Goal: Task Accomplishment & Management: Complete application form

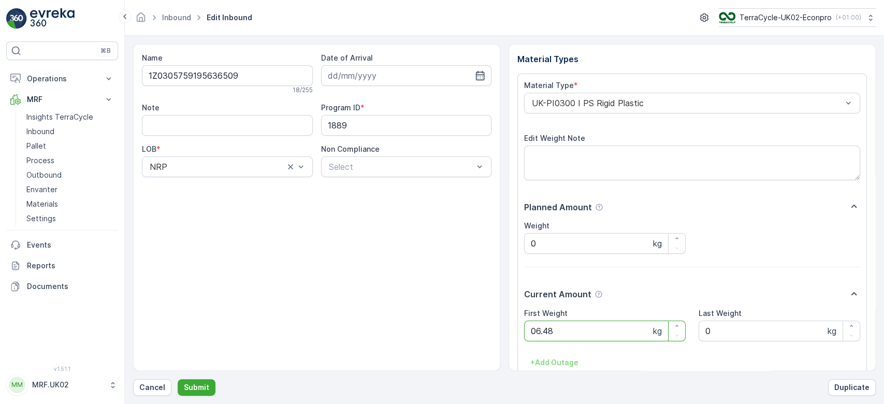
click at [178, 379] on button "Submit" at bounding box center [197, 387] width 38 height 17
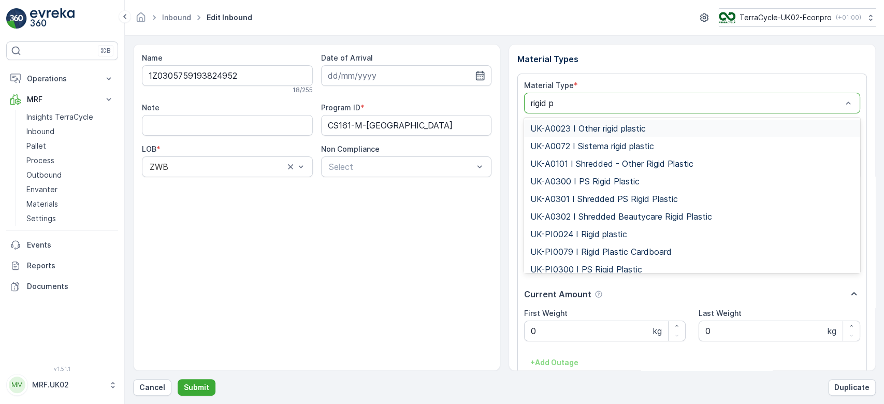
type input "rigid pl"
click at [615, 226] on div "UK-PI0024 I Rigid plastic" at bounding box center [692, 234] width 336 height 18
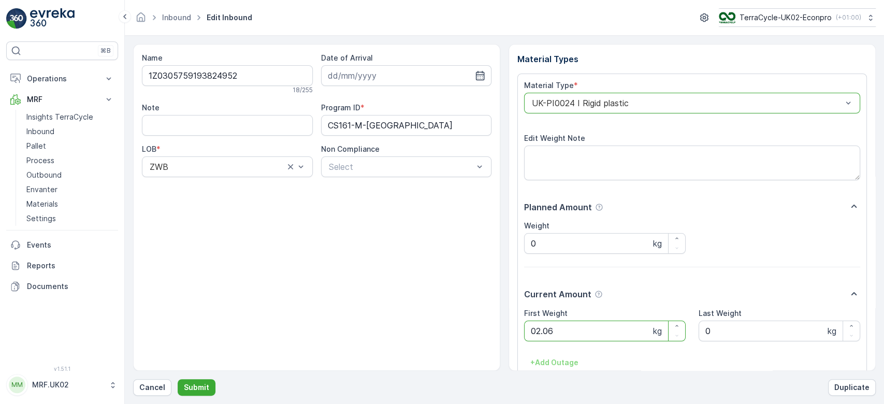
click at [178, 379] on button "Submit" at bounding box center [197, 387] width 38 height 17
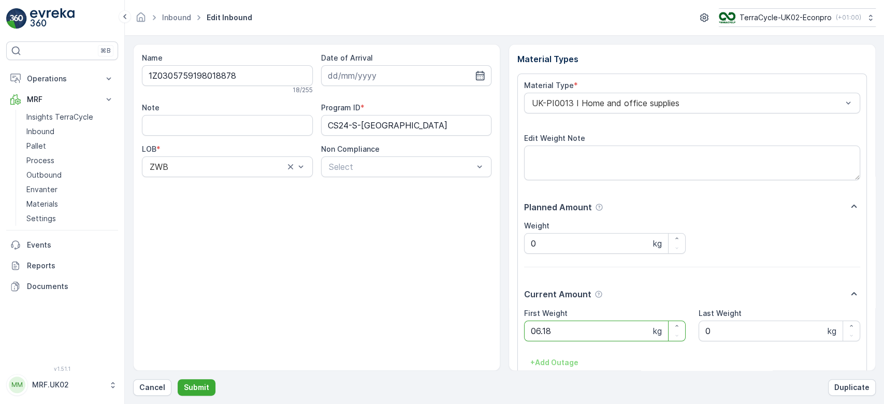
click at [178, 379] on button "Submit" at bounding box center [197, 387] width 38 height 17
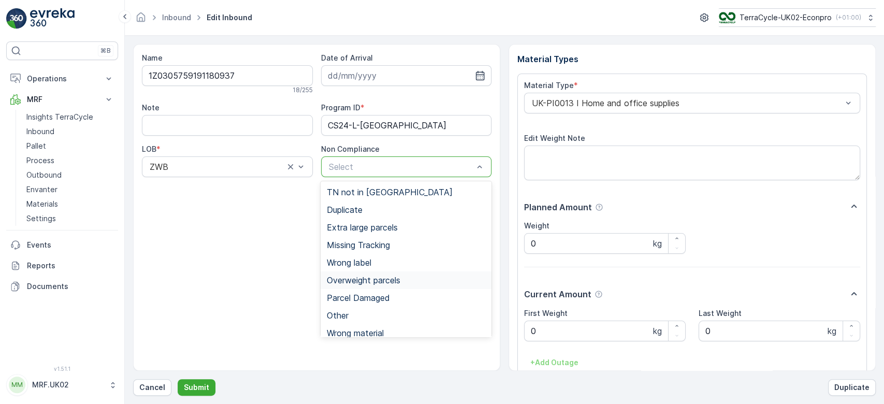
click at [393, 277] on span "Overweight parcels" at bounding box center [364, 280] width 74 height 9
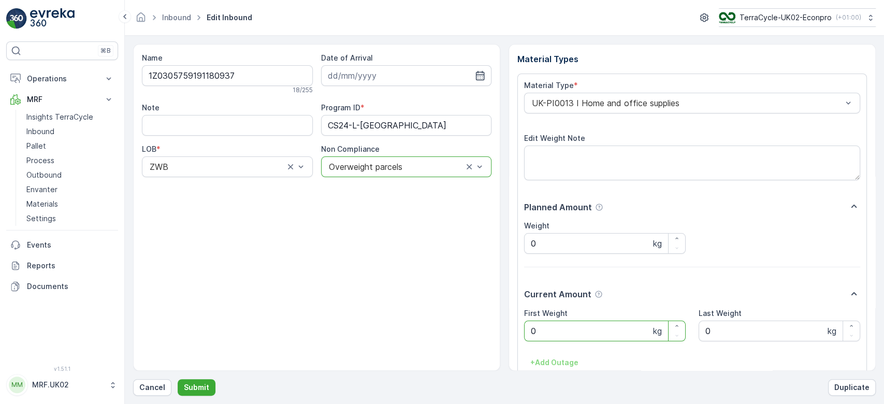
click at [565, 334] on Weight "0" at bounding box center [605, 331] width 162 height 21
click at [178, 379] on button "Submit" at bounding box center [197, 387] width 38 height 17
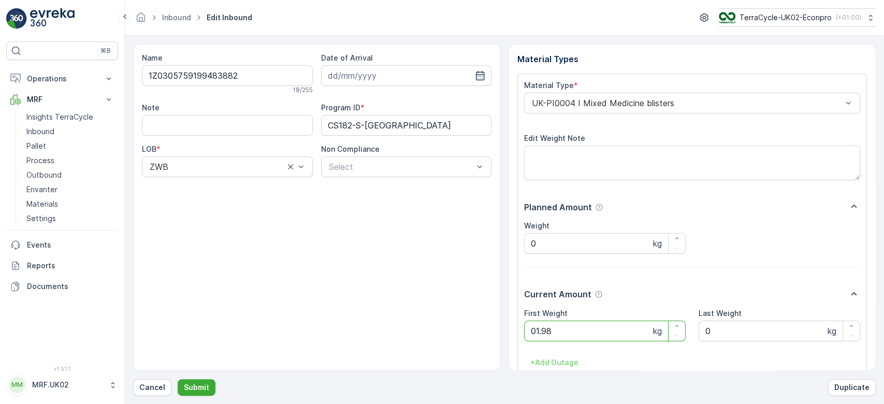
click at [178, 379] on button "Submit" at bounding box center [197, 387] width 38 height 17
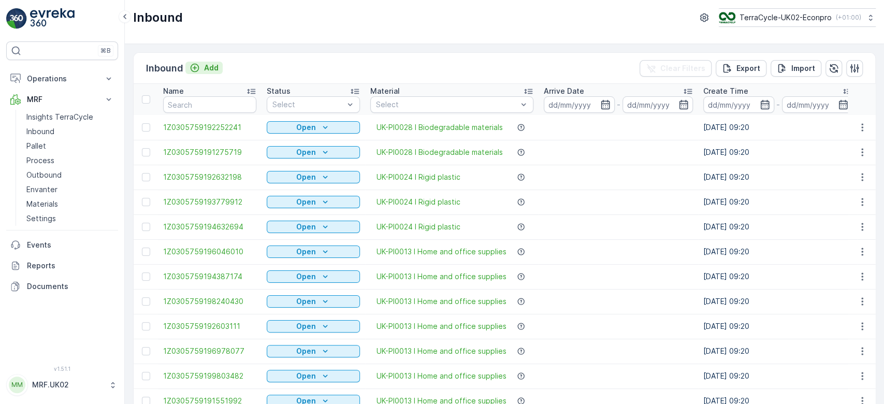
click at [217, 67] on p "Add" at bounding box center [211, 68] width 15 height 10
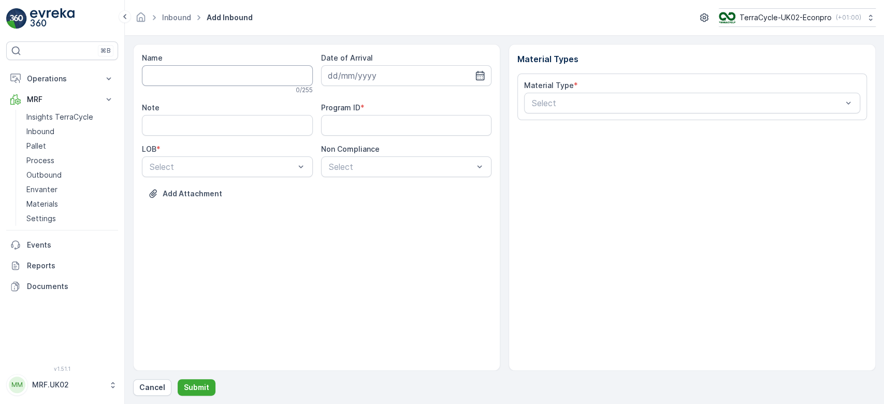
click at [195, 78] on input "Name" at bounding box center [227, 75] width 171 height 21
type input "1Z0305759195072529"
click at [178, 379] on button "Submit" at bounding box center [197, 387] width 38 height 17
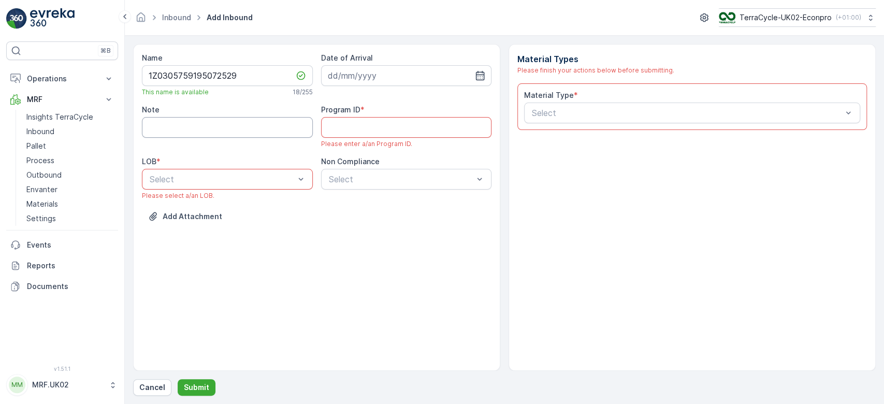
click at [254, 124] on input "Note" at bounding box center [227, 127] width 171 height 21
type input "barcode not working."
click at [356, 132] on ID "Program ID" at bounding box center [406, 127] width 171 height 21
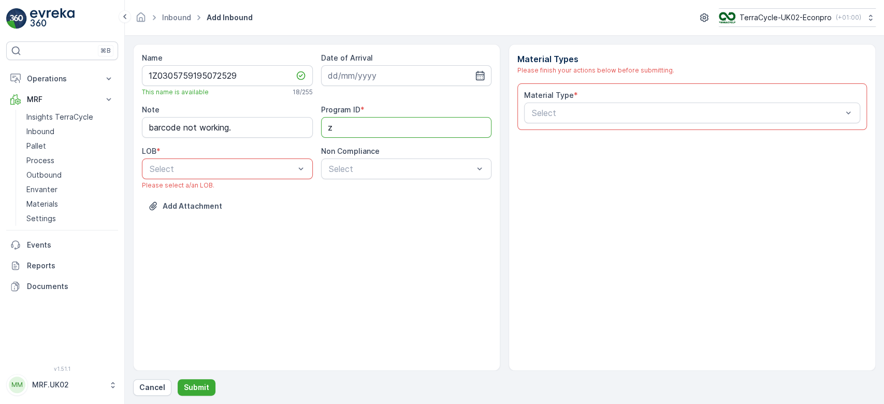
type ID "ZWB"
click at [203, 209] on div "ZWB" at bounding box center [227, 211] width 158 height 9
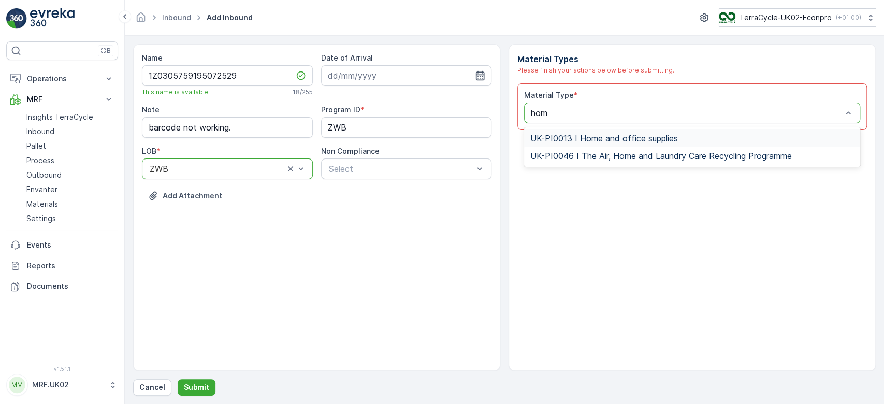
type input "home"
click at [581, 134] on span "UK-PI0013 I Home and office supplies" at bounding box center [604, 138] width 148 height 9
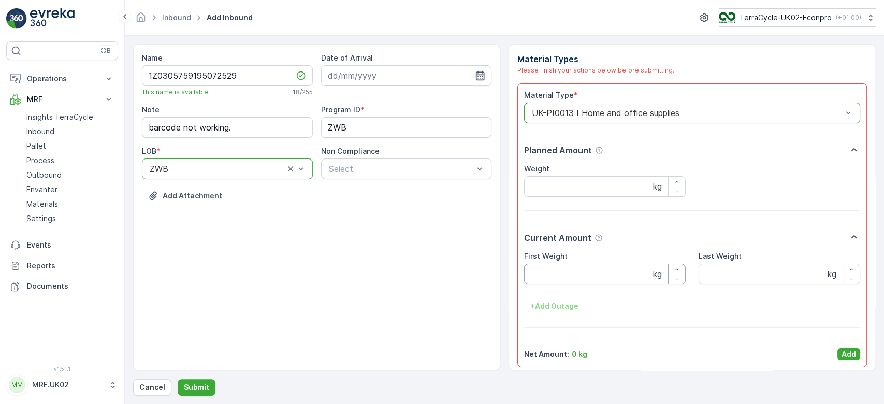
click at [543, 280] on Weight "First Weight" at bounding box center [605, 274] width 162 height 21
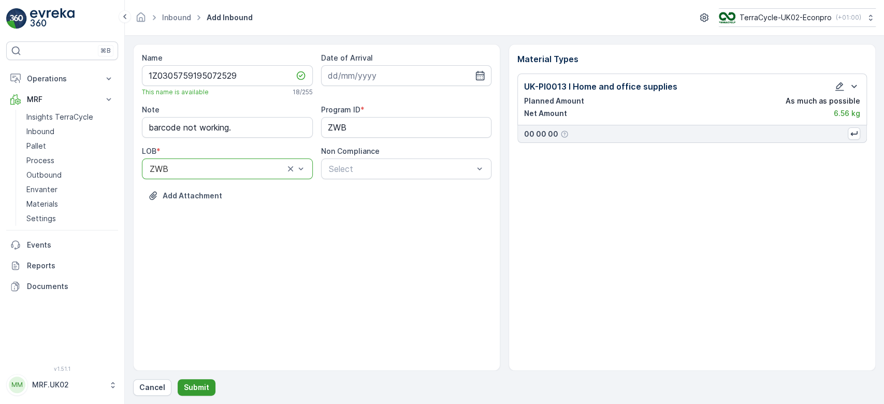
click at [195, 385] on p "Submit" at bounding box center [196, 387] width 25 height 10
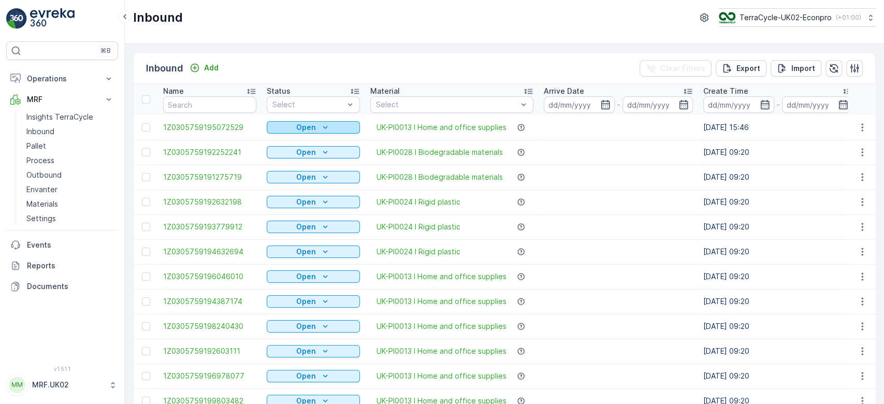
click at [312, 131] on p "Open" at bounding box center [306, 127] width 20 height 10
click at [298, 155] on span "Scanned" at bounding box center [288, 157] width 31 height 10
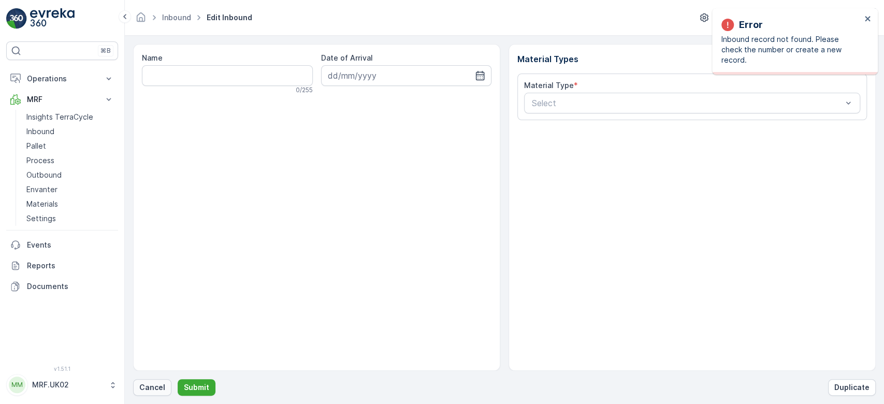
click at [159, 391] on p "Cancel" at bounding box center [152, 387] width 26 height 10
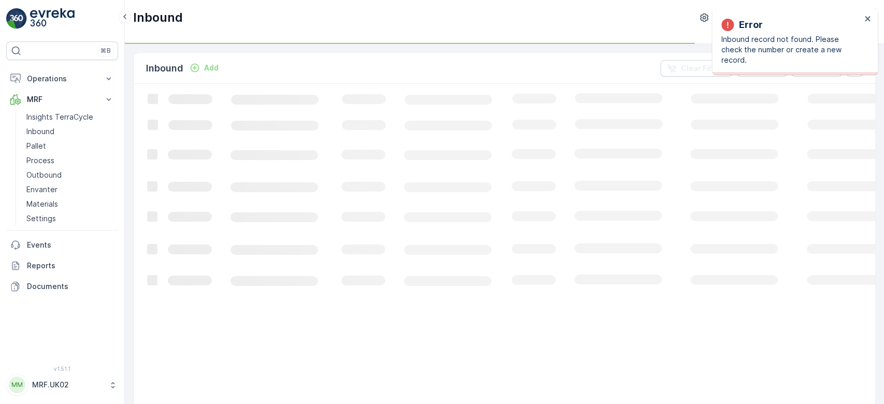
click at [208, 65] on p "Add" at bounding box center [211, 68] width 15 height 10
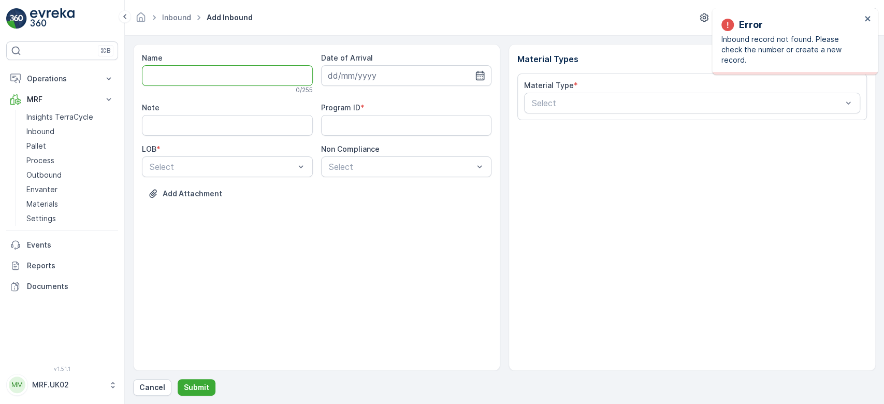
click at [208, 65] on input "Name" at bounding box center [227, 75] width 171 height 21
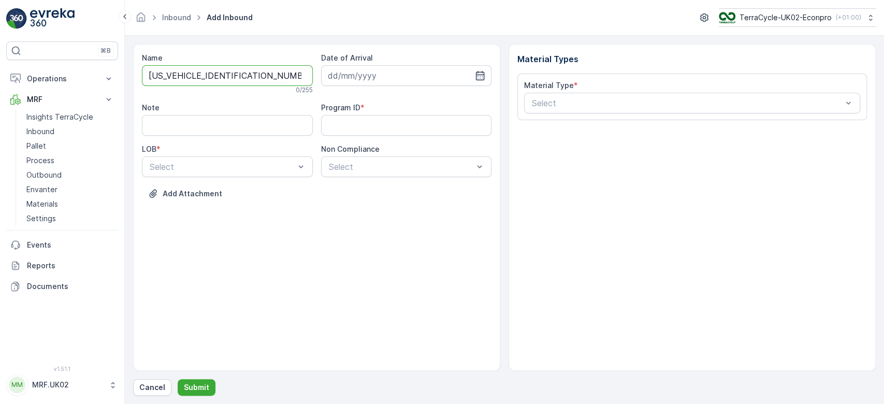
type input "1Z0305759148562589"
click at [178, 379] on button "Submit" at bounding box center [197, 387] width 38 height 17
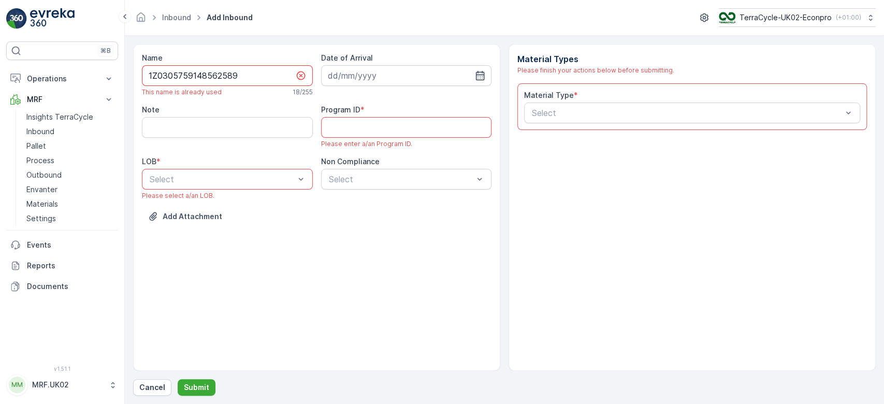
drag, startPoint x: 238, startPoint y: 75, endPoint x: 134, endPoint y: 73, distance: 103.6
click at [134, 73] on div "Name 1Z0305759148562589 This name is already used 18 / 255 Date of Arrival Note…" at bounding box center [316, 207] width 367 height 327
click at [163, 385] on p "Cancel" at bounding box center [152, 387] width 26 height 10
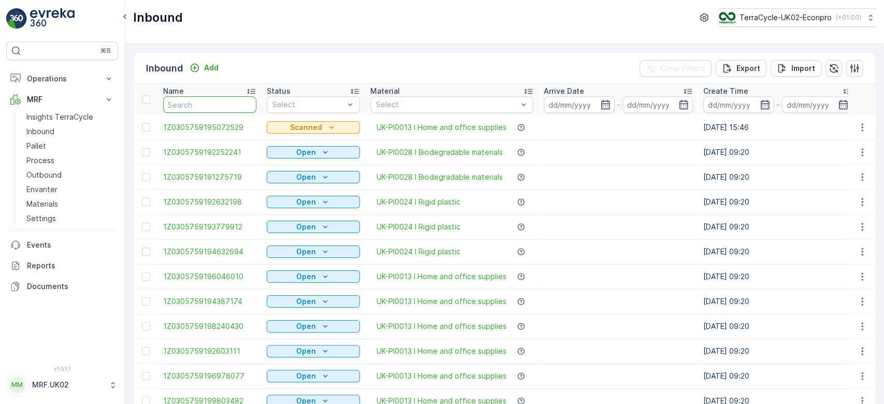
click at [192, 105] on input "text" at bounding box center [209, 104] width 93 height 17
paste input "1Z0305759148562589"
type input "1Z0305759148562589"
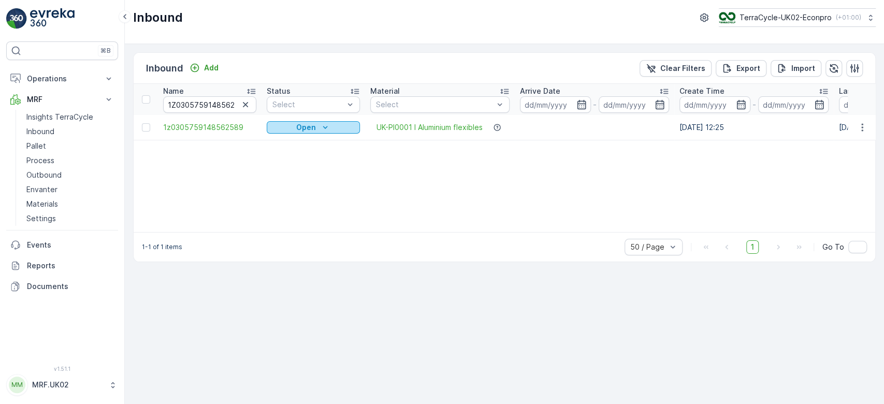
click at [292, 126] on div "Open" at bounding box center [313, 127] width 85 height 10
click at [283, 156] on span "Scanned" at bounding box center [288, 157] width 31 height 10
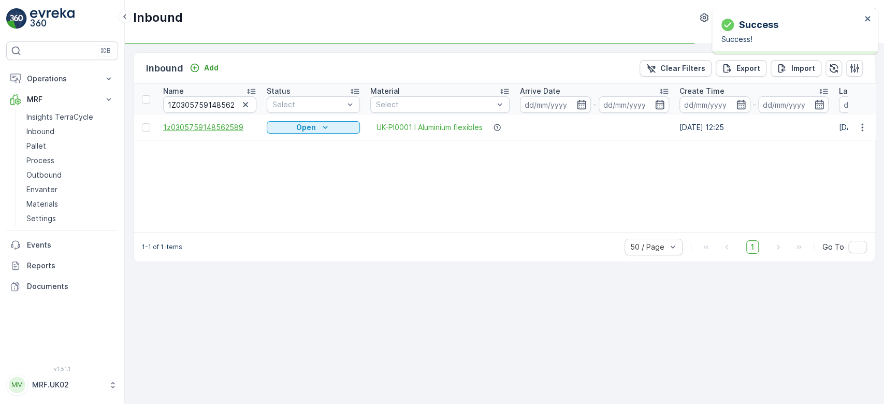
click at [226, 129] on span "1z0305759148562589" at bounding box center [209, 127] width 93 height 10
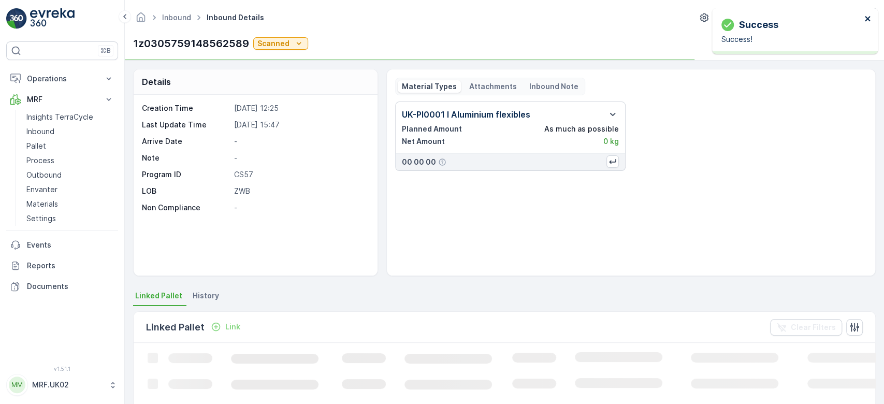
click at [865, 20] on icon "close" at bounding box center [867, 19] width 7 height 8
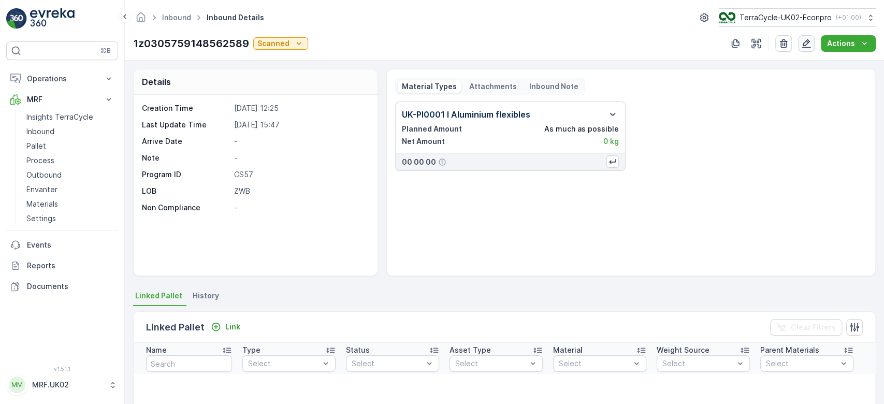
click at [805, 42] on icon "button" at bounding box center [806, 43] width 9 height 9
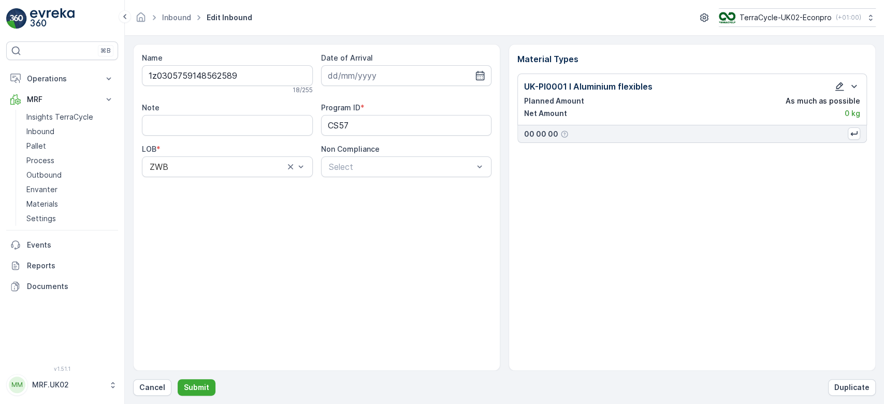
click at [842, 90] on icon "button" at bounding box center [839, 86] width 9 height 9
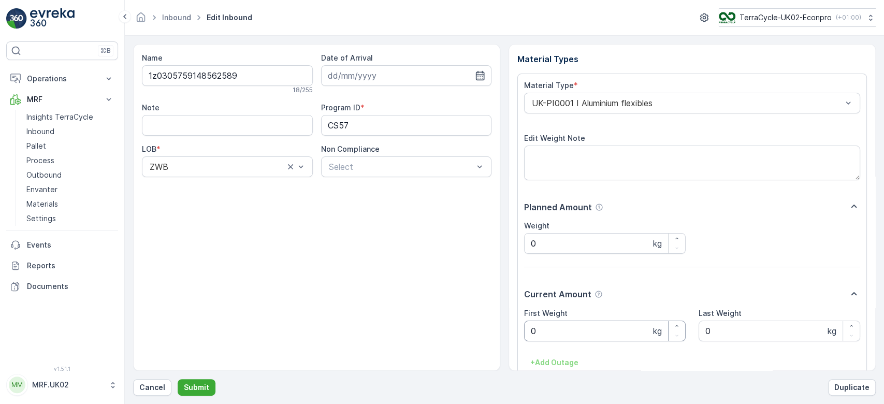
click at [625, 333] on Weight "0" at bounding box center [605, 331] width 162 height 21
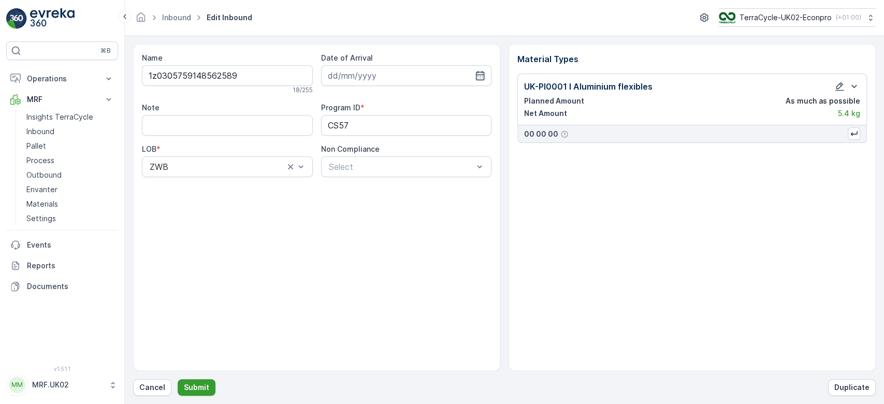
click at [196, 384] on p "Submit" at bounding box center [196, 387] width 25 height 10
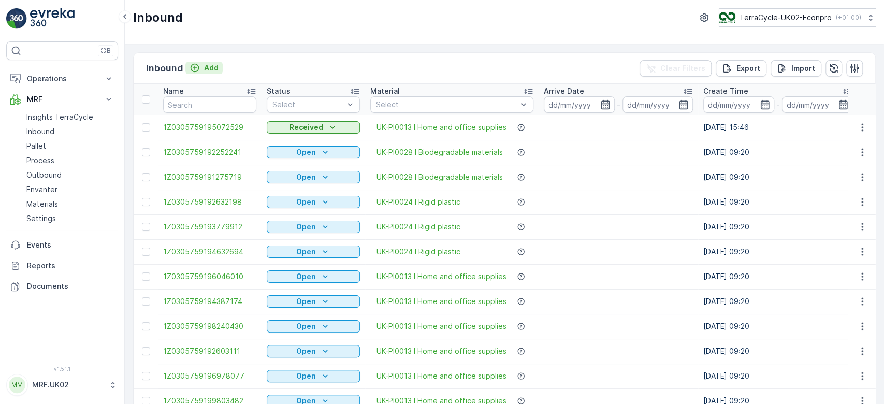
click at [210, 67] on p "Add" at bounding box center [211, 68] width 15 height 10
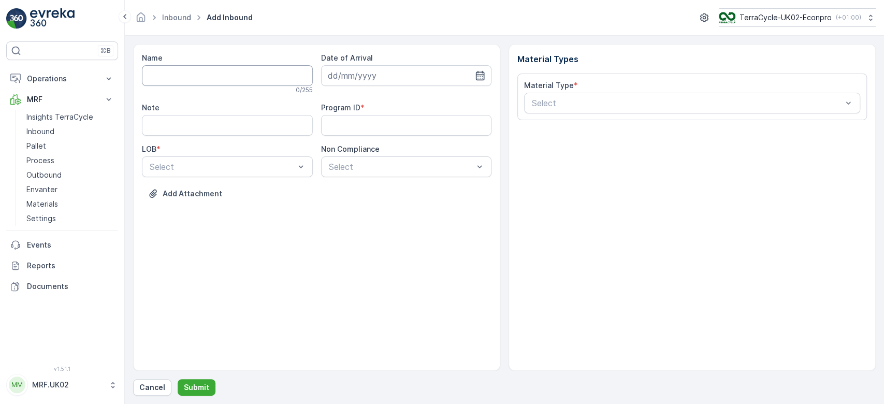
click at [208, 73] on input "Name" at bounding box center [227, 75] width 171 height 21
type input "1Z0305759146445030"
click at [178, 379] on button "Submit" at bounding box center [197, 387] width 38 height 17
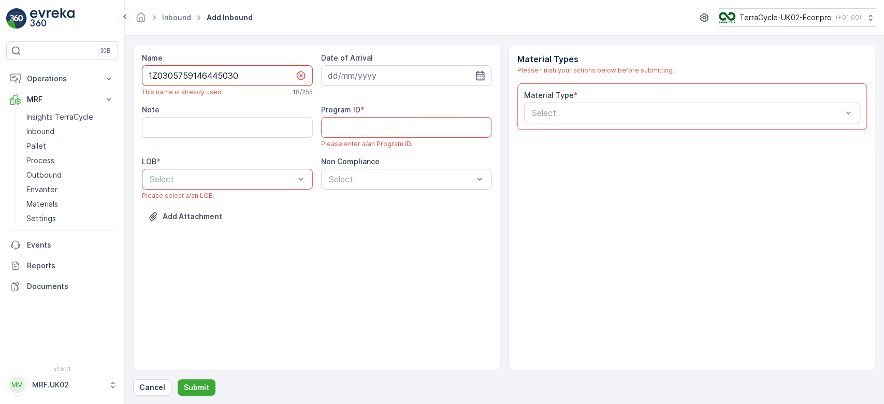
drag, startPoint x: 246, startPoint y: 77, endPoint x: 126, endPoint y: 74, distance: 120.2
click at [126, 74] on form "Name 1Z0305759146445030 This name is already used 18 / 255 Date of Arrival Note…" at bounding box center [504, 220] width 759 height 368
click at [155, 378] on div "Name 1Z0305759146445030 This name is already used 18 / 255 Date of Arrival Note…" at bounding box center [504, 220] width 743 height 352
click at [152, 381] on button "Cancel" at bounding box center [152, 387] width 38 height 17
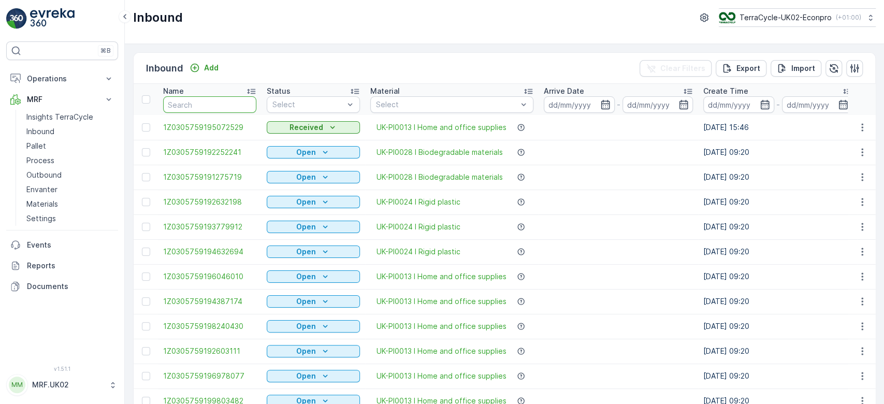
paste input "1Z0305759146445030"
type input "1Z0305759146445030"
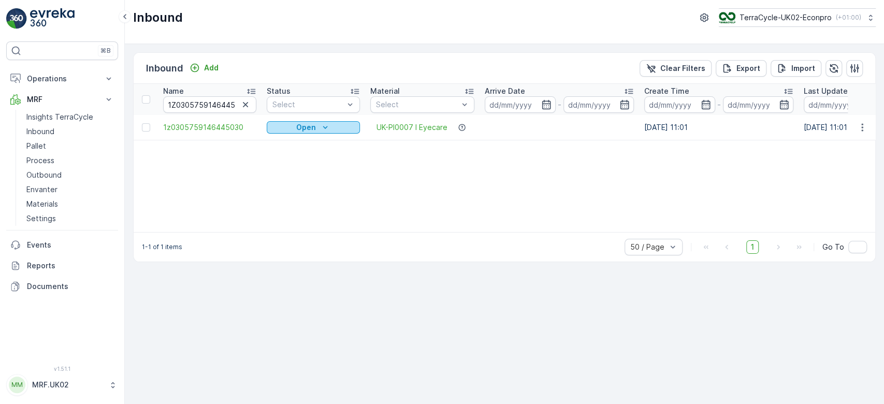
click at [307, 126] on p "Open" at bounding box center [306, 127] width 20 height 10
click at [294, 155] on span "Scanned" at bounding box center [288, 157] width 31 height 10
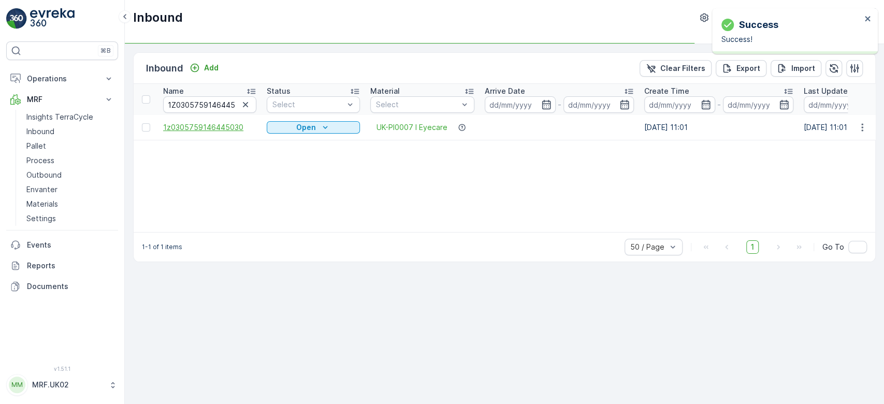
click at [227, 125] on span "1z0305759146445030" at bounding box center [209, 127] width 93 height 10
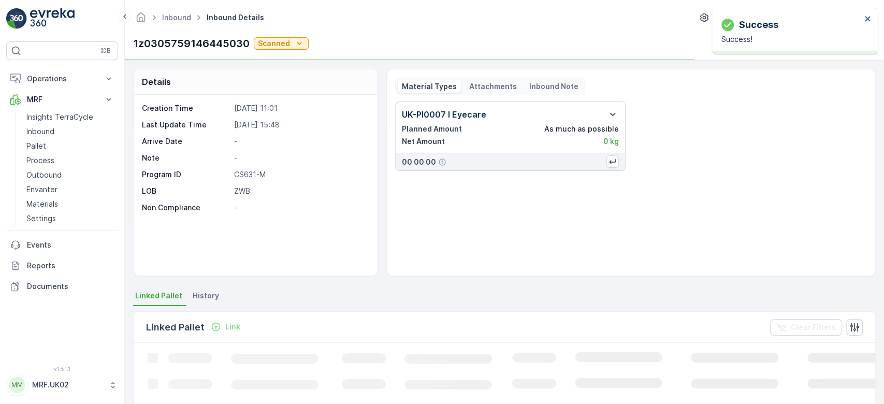
click at [863, 17] on div "Success Success!" at bounding box center [791, 31] width 146 height 33
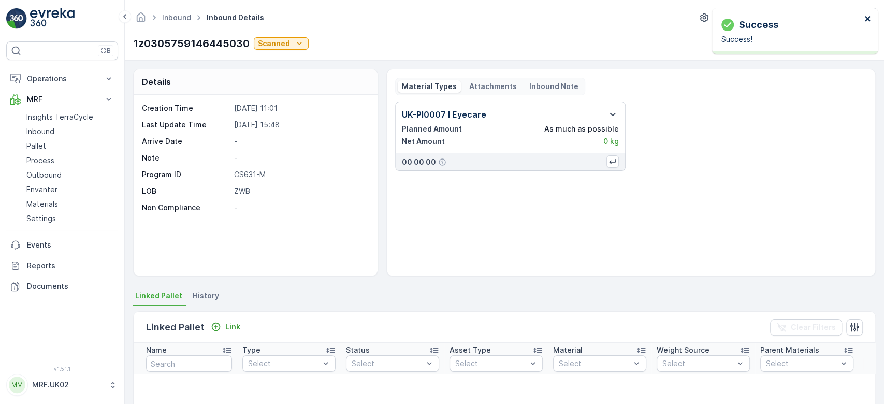
click at [866, 21] on icon "close" at bounding box center [867, 19] width 7 height 8
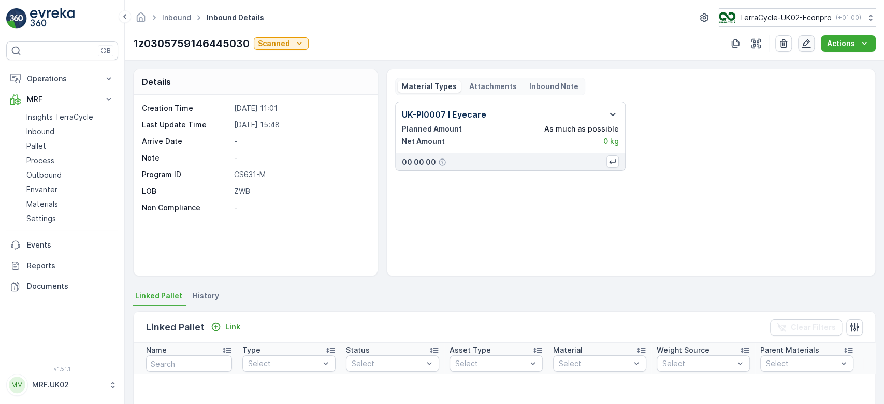
click at [807, 44] on icon "button" at bounding box center [806, 43] width 10 height 10
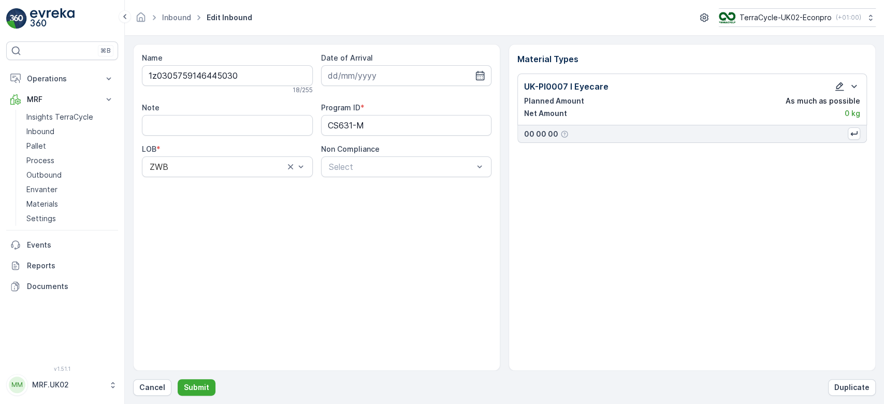
click at [843, 87] on icon "button" at bounding box center [839, 86] width 10 height 10
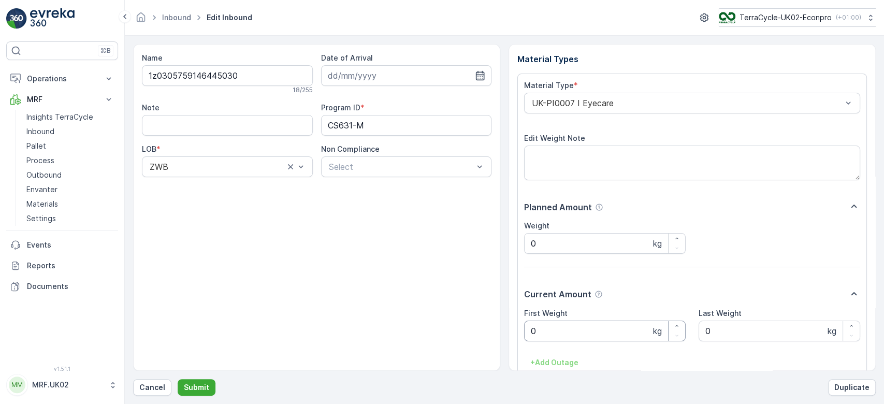
click at [608, 336] on Weight "0" at bounding box center [605, 331] width 162 height 21
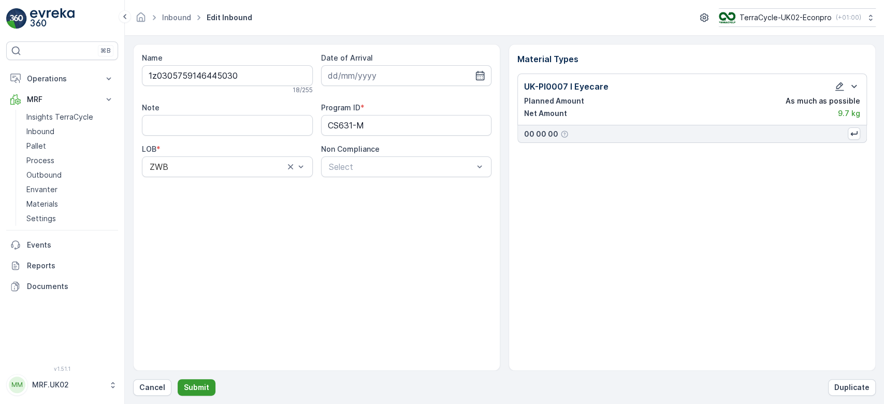
click at [203, 384] on p "Submit" at bounding box center [196, 387] width 25 height 10
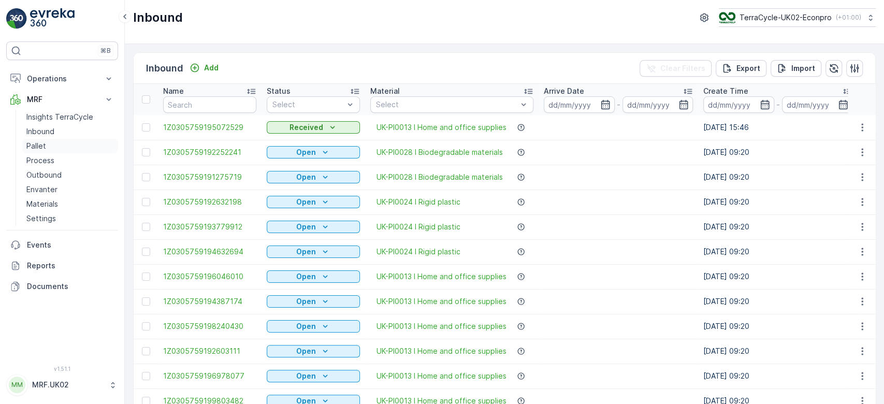
click at [65, 140] on link "Pallet" at bounding box center [70, 146] width 96 height 15
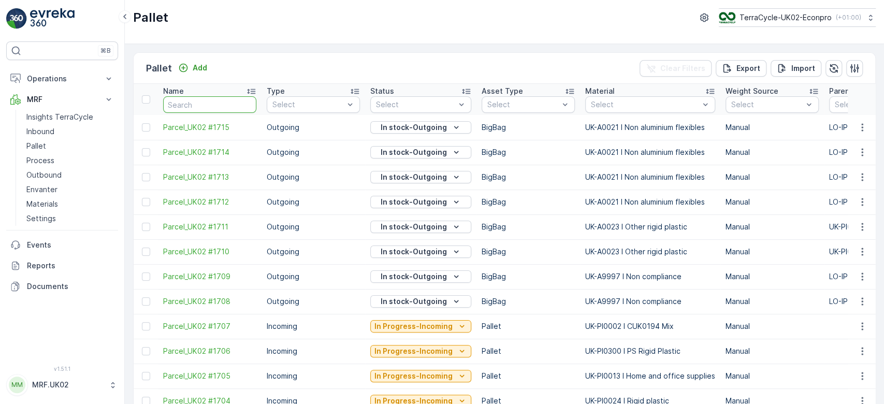
click at [194, 104] on input "text" at bounding box center [209, 104] width 93 height 17
type input "1704"
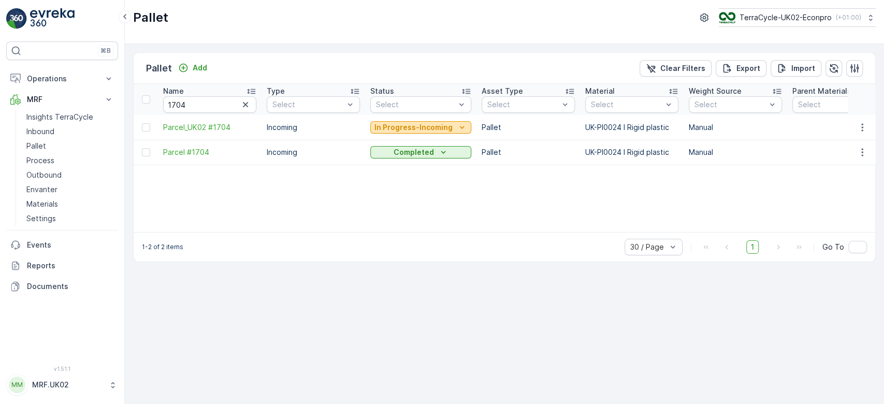
click at [386, 124] on p "In Progress-Incoming" at bounding box center [413, 127] width 78 height 10
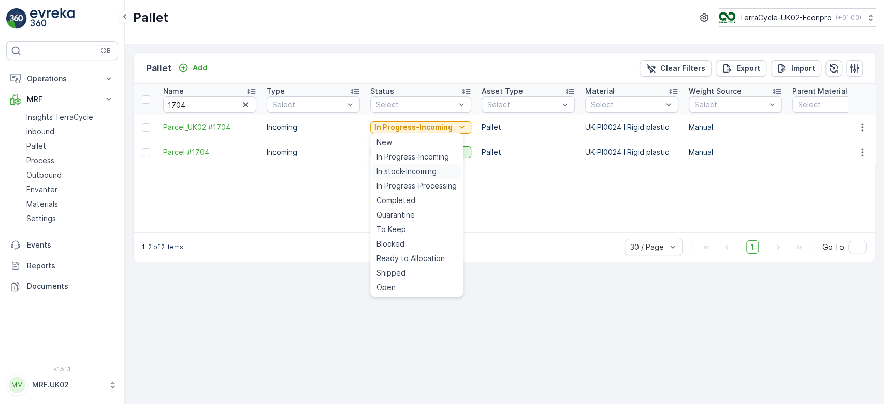
click at [396, 170] on span "In stock-Incoming" at bounding box center [407, 171] width 60 height 10
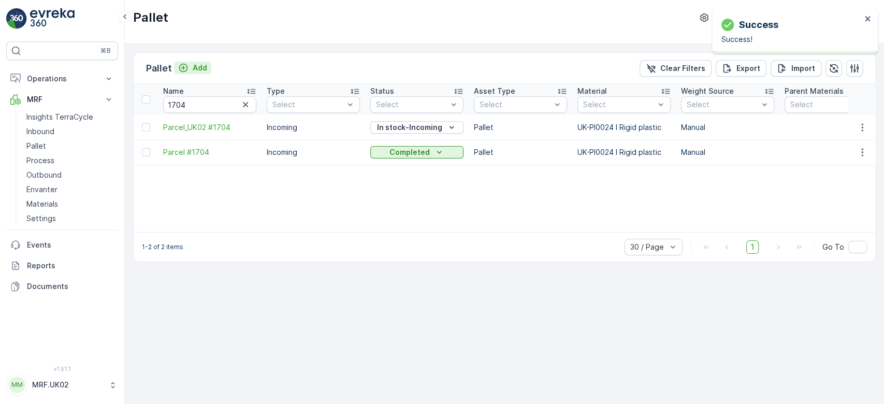
click at [197, 69] on p "Add" at bounding box center [200, 68] width 15 height 10
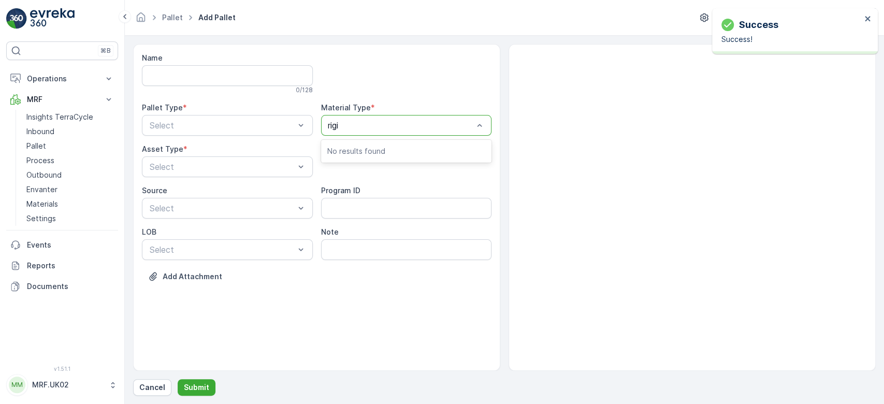
type input "rigid"
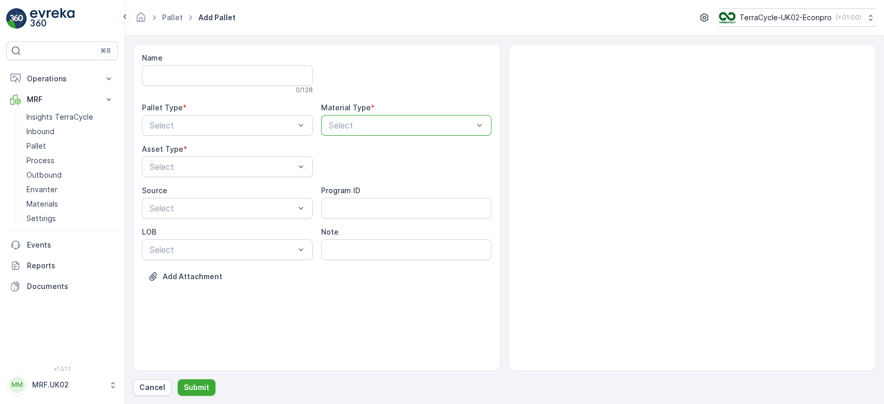
click at [376, 126] on div at bounding box center [401, 125] width 147 height 9
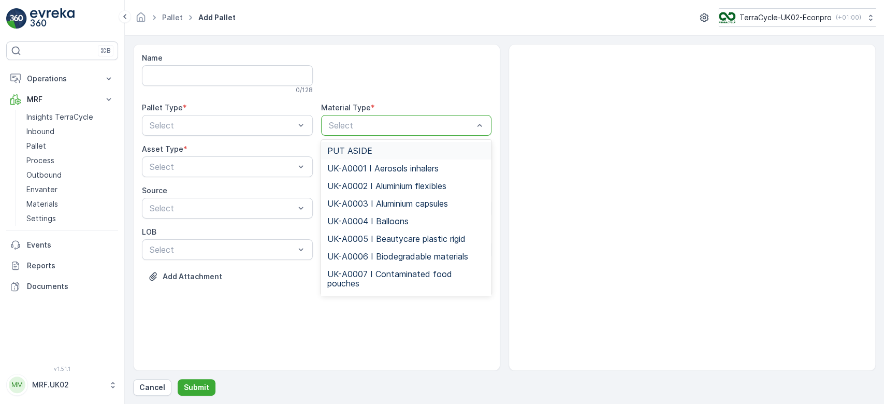
click at [355, 127] on div at bounding box center [401, 125] width 147 height 9
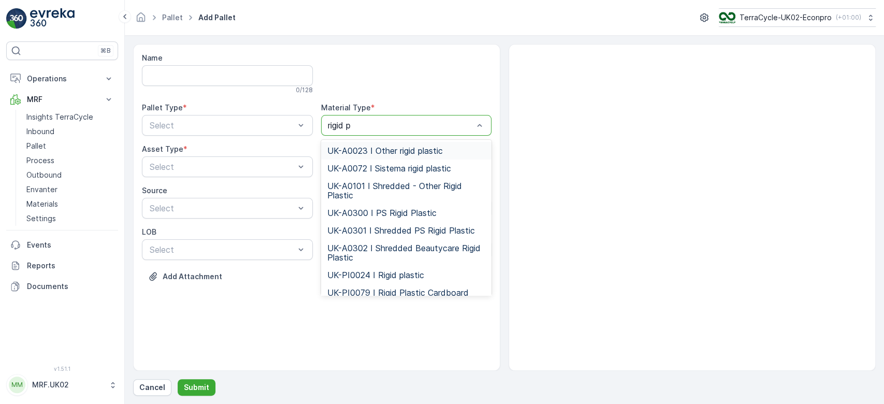
type input "rigid pl"
click at [394, 276] on span "UK-PI0024 I Rigid plastic" at bounding box center [375, 274] width 97 height 9
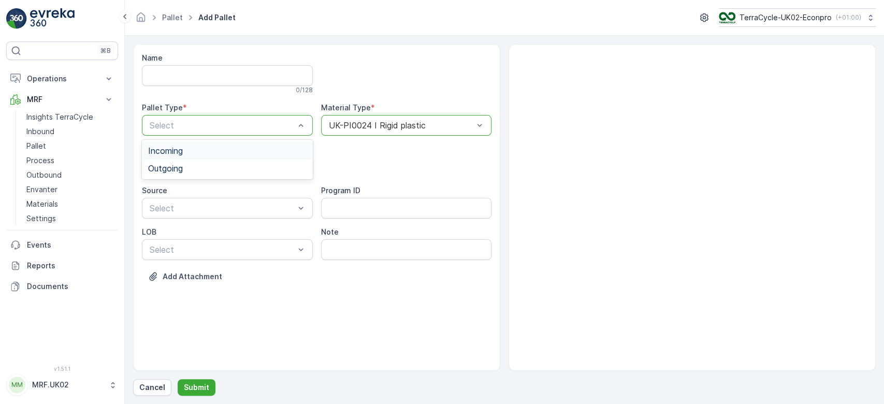
click at [223, 126] on div at bounding box center [222, 125] width 147 height 9
click at [199, 149] on div "Incoming" at bounding box center [227, 150] width 158 height 9
click at [169, 209] on span "Pallet" at bounding box center [159, 209] width 22 height 9
click at [195, 393] on button "Submit" at bounding box center [197, 387] width 38 height 17
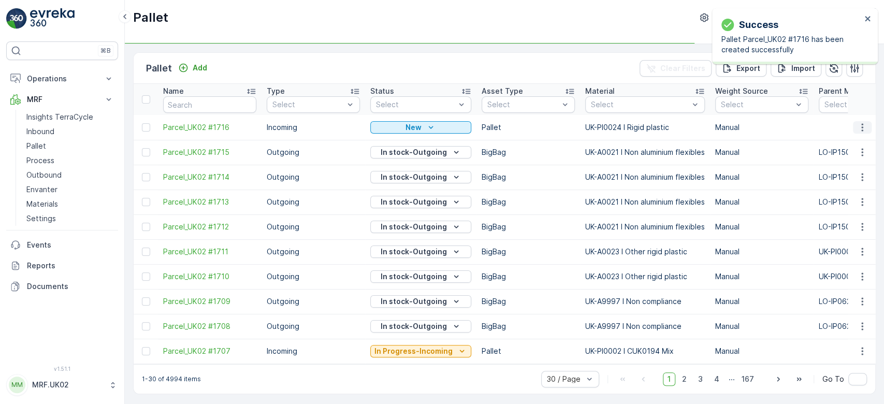
click at [862, 125] on icon "button" at bounding box center [862, 127] width 10 height 10
click at [854, 201] on div "Print QR" at bounding box center [850, 200] width 68 height 15
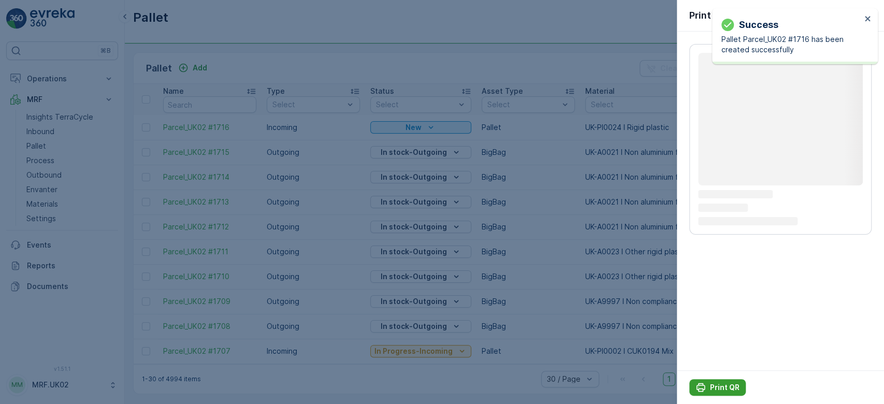
click at [731, 389] on p "Print QR" at bounding box center [725, 387] width 30 height 10
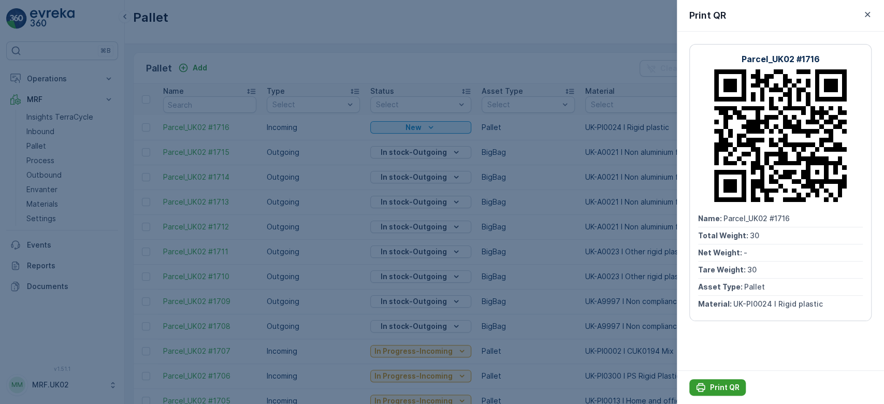
click at [714, 387] on p "Print QR" at bounding box center [725, 387] width 30 height 10
click at [226, 63] on div at bounding box center [442, 202] width 884 height 404
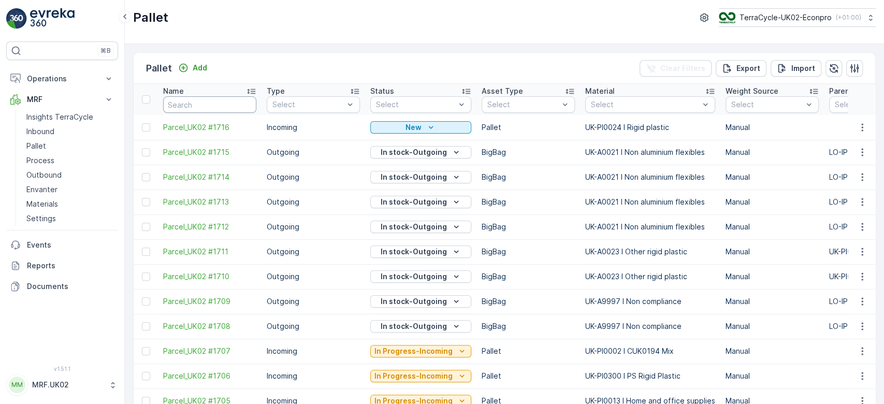
click at [175, 106] on input "text" at bounding box center [209, 104] width 93 height 17
type input "1701"
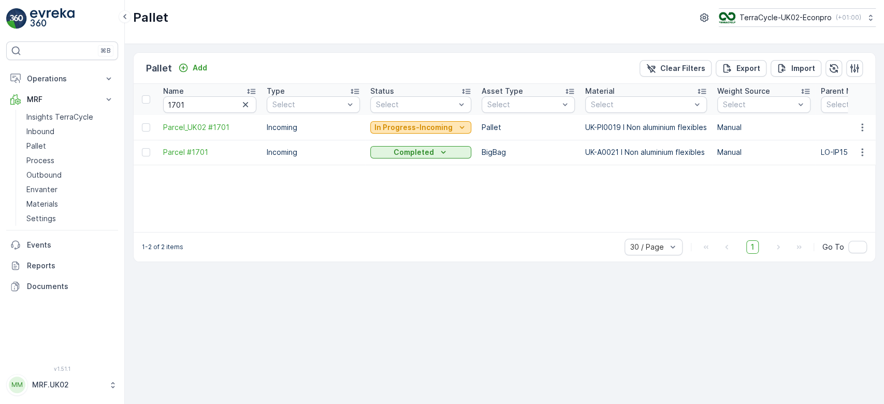
click at [417, 125] on p "In Progress-Incoming" at bounding box center [413, 127] width 78 height 10
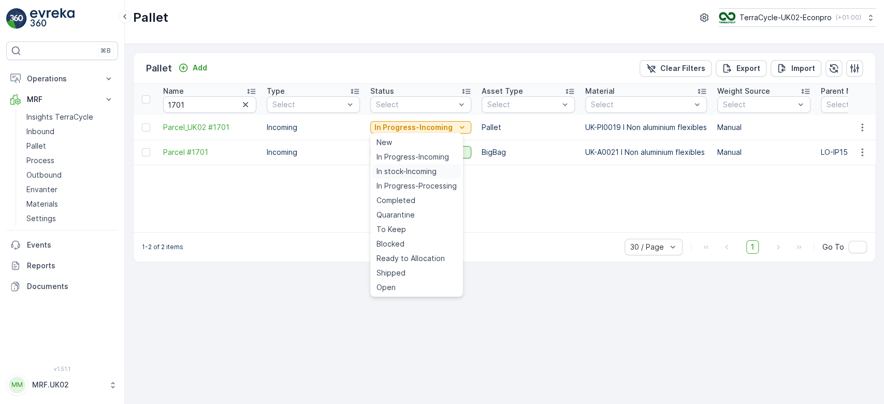
click at [410, 169] on span "In stock-Incoming" at bounding box center [407, 171] width 60 height 10
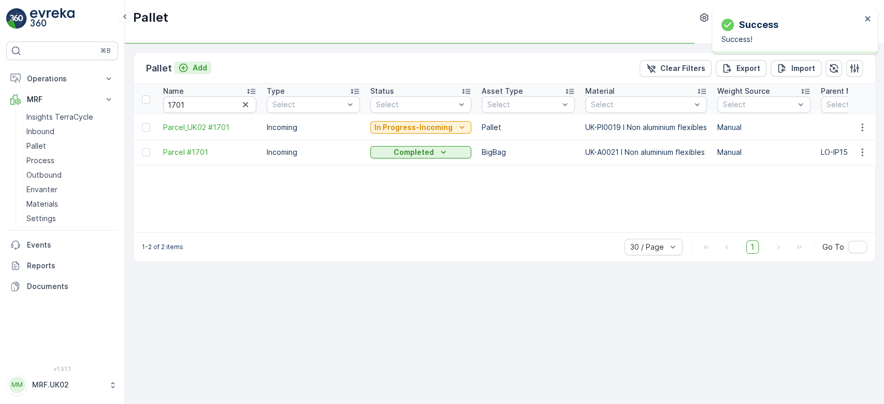
click at [193, 65] on p "Add" at bounding box center [200, 68] width 15 height 10
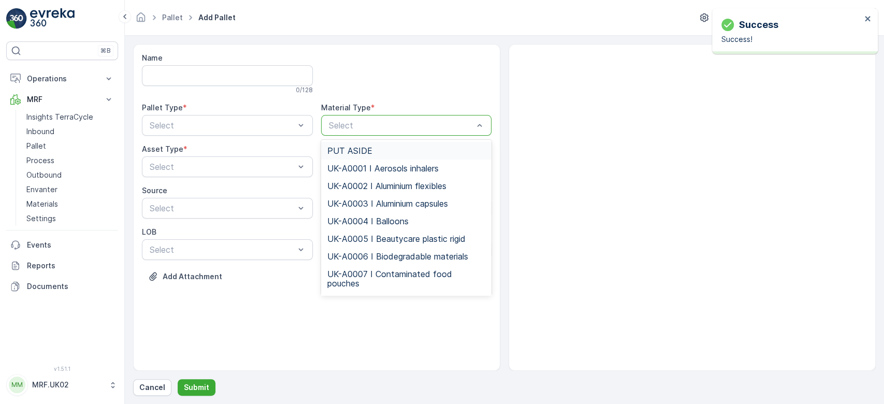
click at [359, 122] on div at bounding box center [401, 125] width 147 height 9
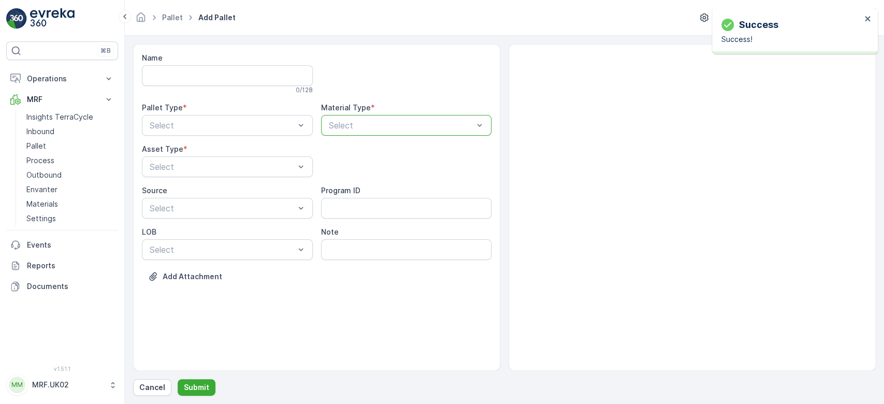
click at [359, 122] on div at bounding box center [401, 125] width 147 height 9
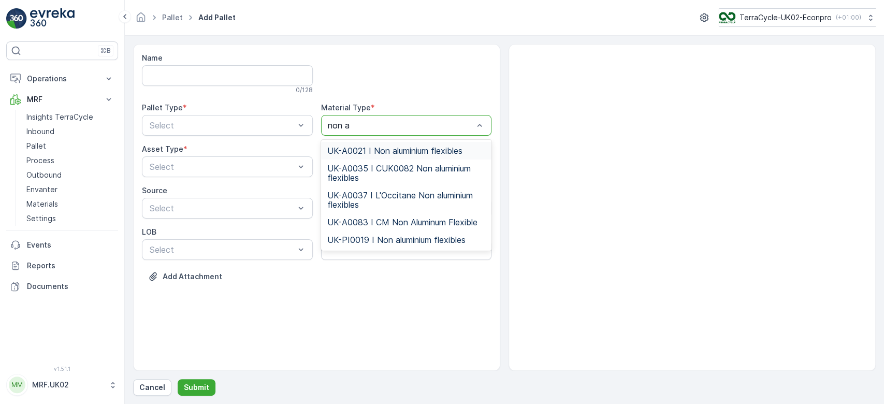
type input "non al"
click at [417, 241] on span "UK-PI0019 I Non aluminium flexibles" at bounding box center [396, 239] width 138 height 9
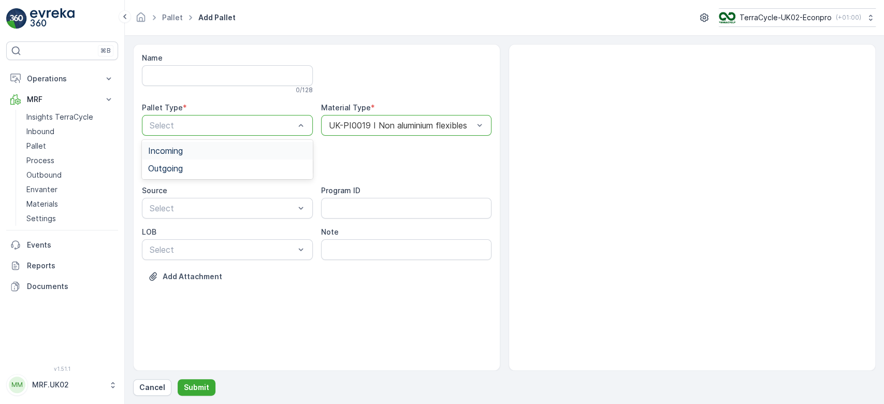
click at [257, 147] on div "Incoming" at bounding box center [227, 150] width 158 height 9
click at [198, 209] on div "Pallet" at bounding box center [227, 209] width 158 height 9
click at [201, 382] on button "Submit" at bounding box center [197, 387] width 38 height 17
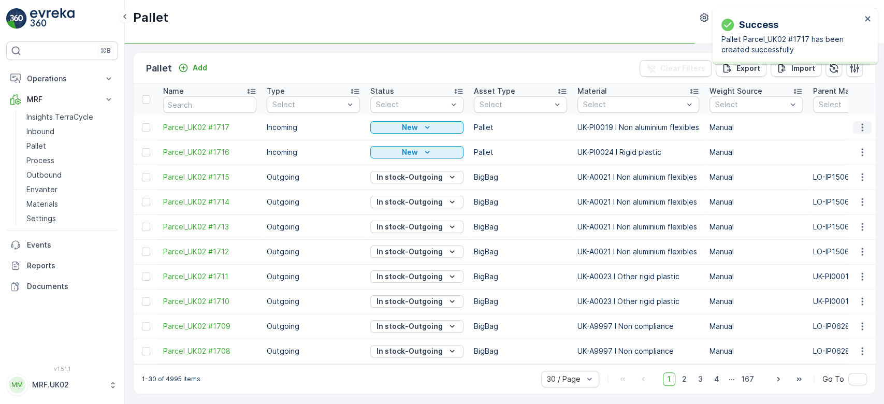
click at [861, 126] on icon "button" at bounding box center [862, 127] width 10 height 10
click at [848, 205] on div "Print QR" at bounding box center [850, 200] width 68 height 15
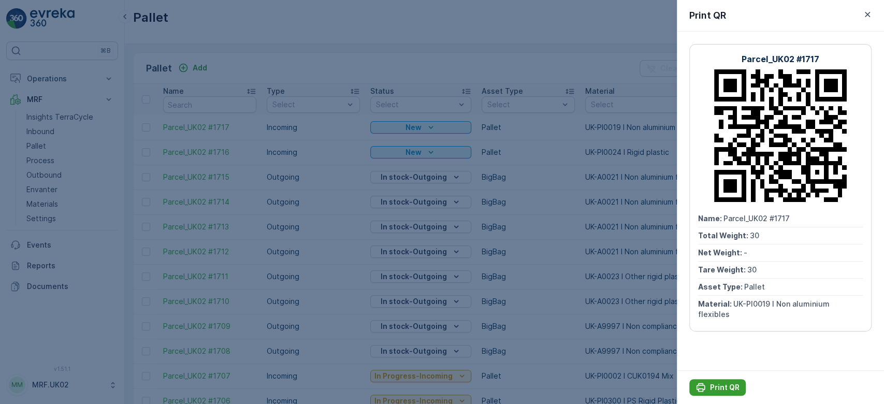
click at [721, 386] on p "Print QR" at bounding box center [725, 387] width 30 height 10
click at [42, 130] on div at bounding box center [442, 202] width 884 height 404
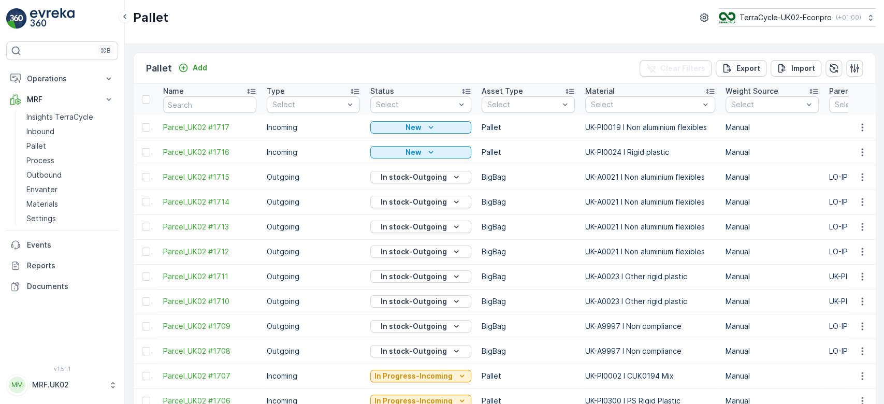
click at [42, 130] on p "Inbound" at bounding box center [40, 131] width 28 height 10
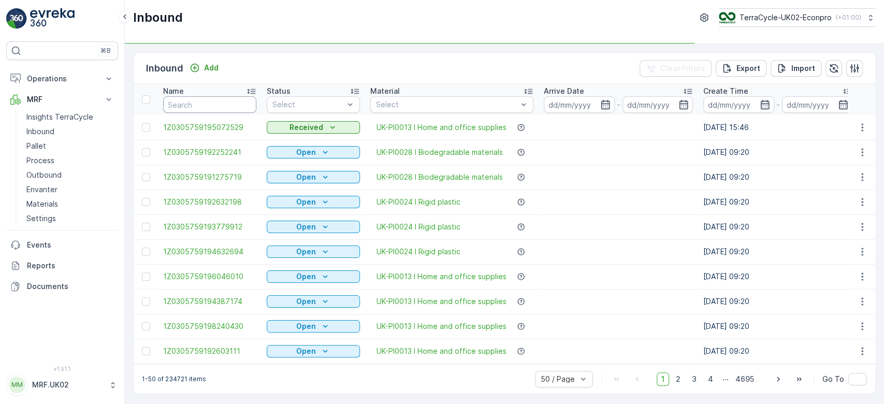
click at [175, 103] on input "text" at bounding box center [209, 104] width 93 height 17
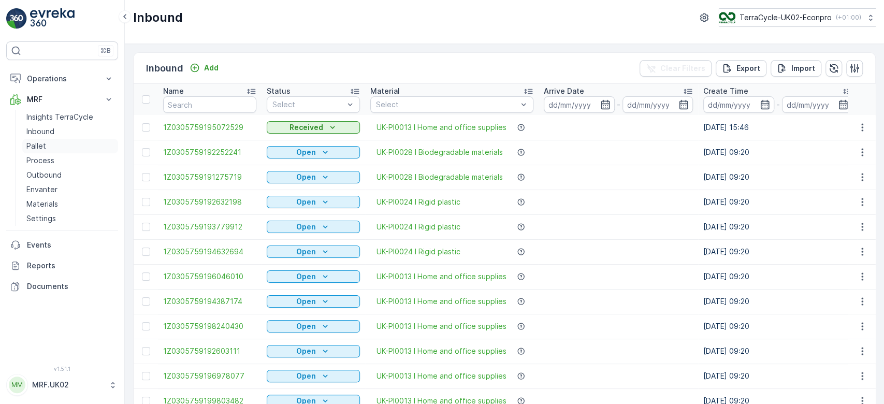
click at [52, 146] on link "Pallet" at bounding box center [70, 146] width 96 height 15
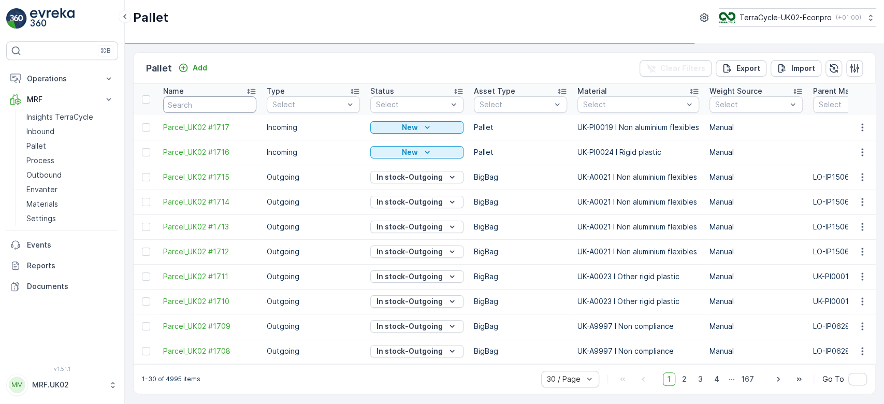
click at [185, 103] on input "text" at bounding box center [209, 104] width 93 height 17
type input "1605"
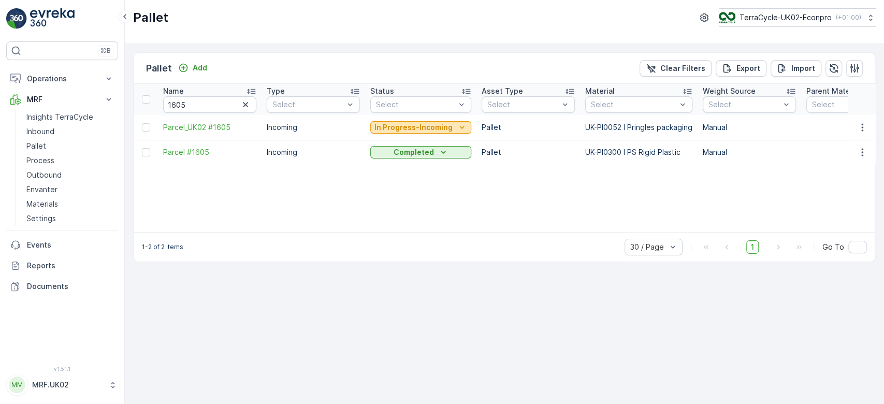
click at [408, 127] on p "In Progress-Incoming" at bounding box center [413, 127] width 78 height 10
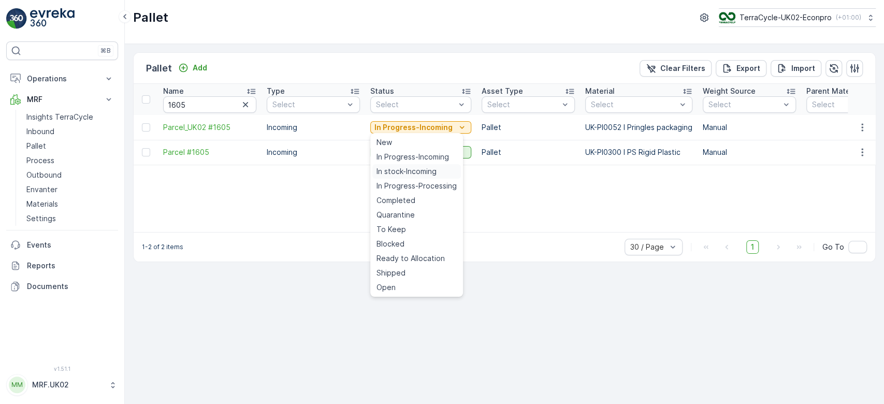
click at [410, 168] on span "In stock-Incoming" at bounding box center [407, 171] width 60 height 10
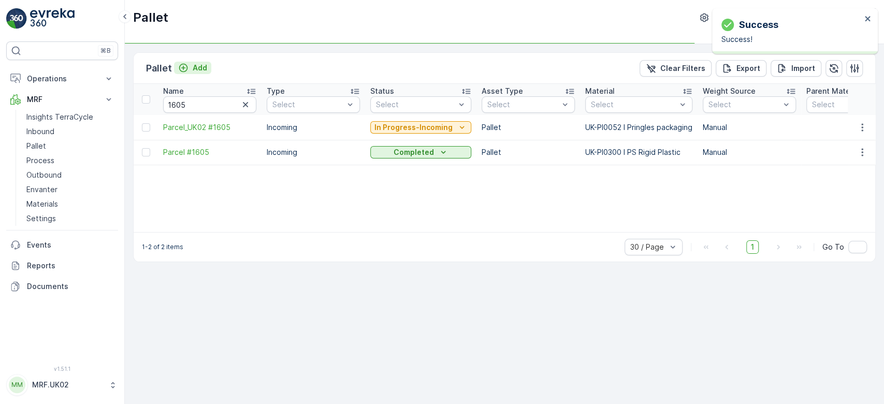
click at [195, 67] on p "Add" at bounding box center [200, 68] width 15 height 10
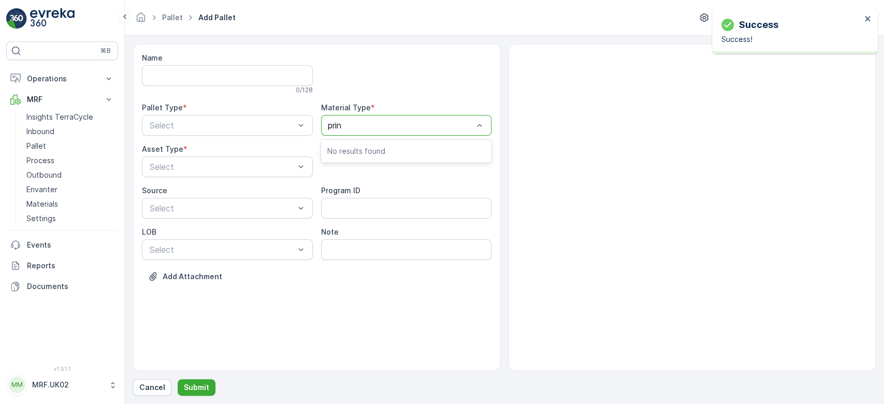
type input "pring"
click at [388, 165] on span "UK-PI0052 I Pringles packaging" at bounding box center [387, 168] width 121 height 9
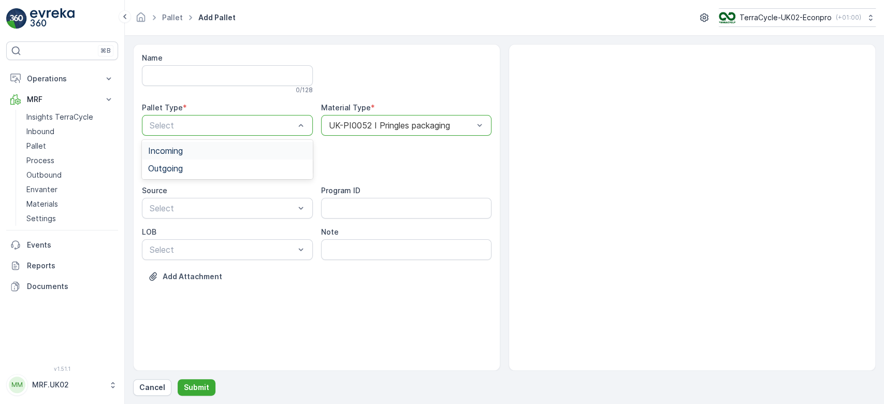
click at [231, 149] on div "Incoming" at bounding box center [227, 150] width 158 height 9
click at [191, 209] on div "Pallet" at bounding box center [227, 209] width 158 height 9
click at [189, 386] on p "Submit" at bounding box center [196, 387] width 25 height 10
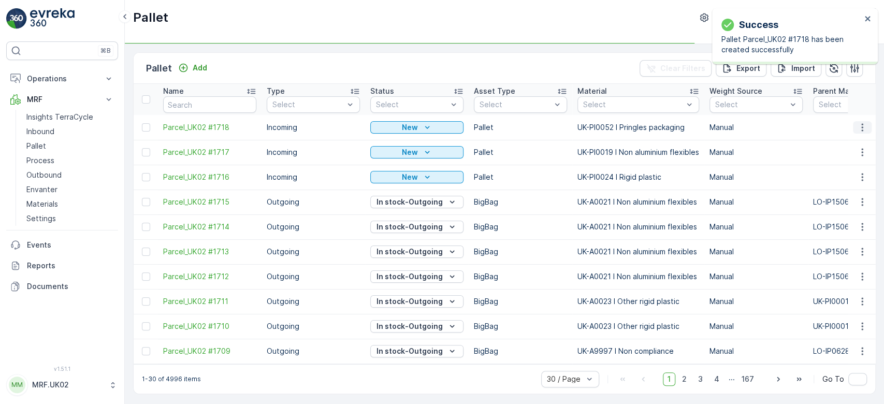
click at [862, 125] on icon "button" at bounding box center [862, 127] width 10 height 10
click at [847, 203] on span "Print QR" at bounding box center [834, 200] width 28 height 10
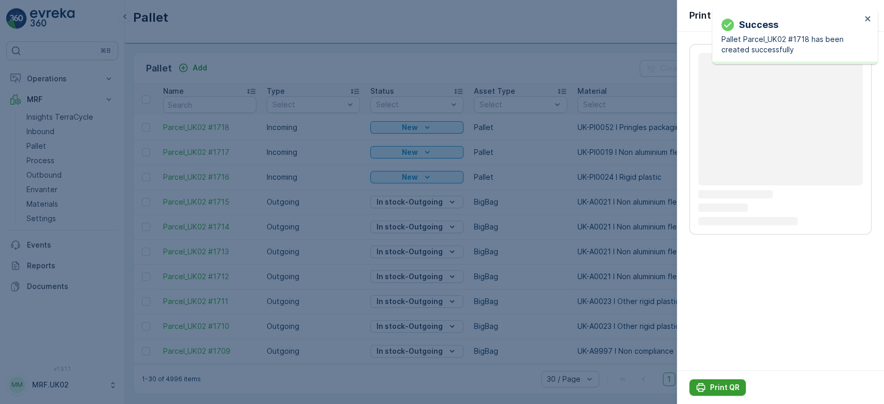
click at [718, 388] on p "Print QR" at bounding box center [725, 387] width 30 height 10
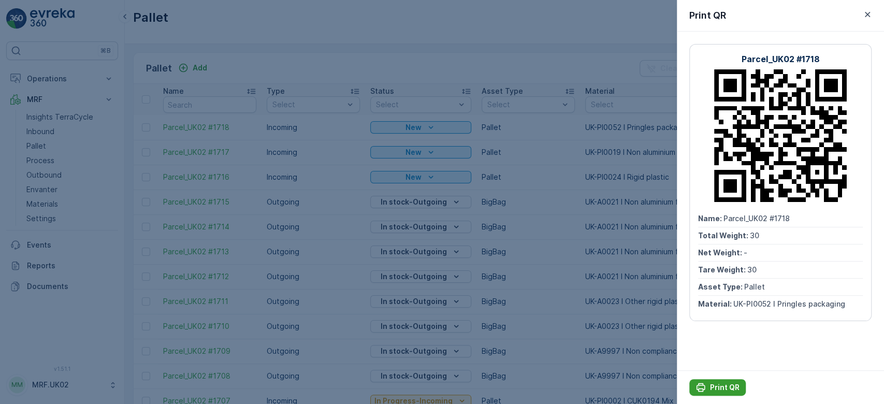
click at [718, 388] on p "Print QR" at bounding box center [725, 387] width 30 height 10
click at [330, 64] on div at bounding box center [442, 202] width 884 height 404
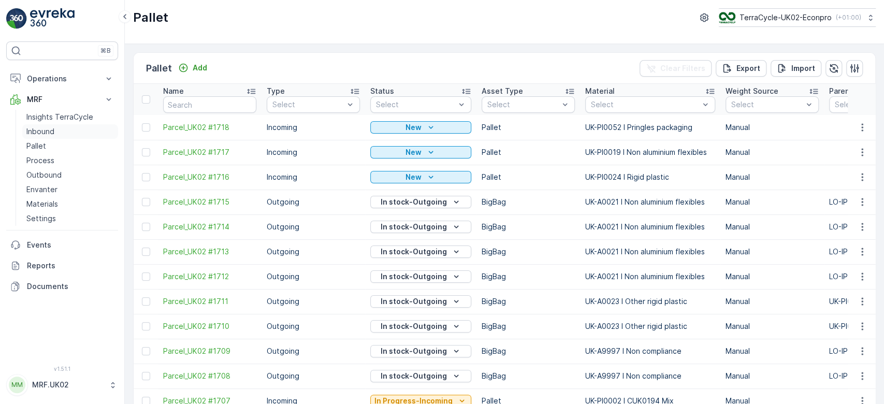
click at [48, 125] on link "Inbound" at bounding box center [70, 131] width 96 height 15
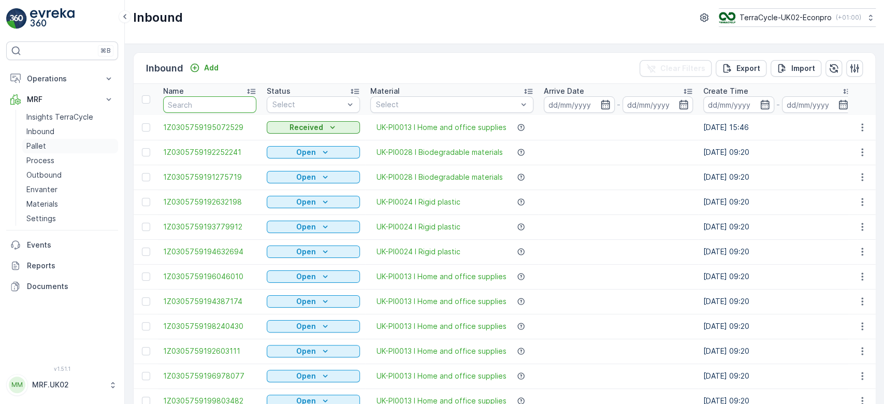
click at [77, 140] on link "Pallet" at bounding box center [70, 146] width 96 height 15
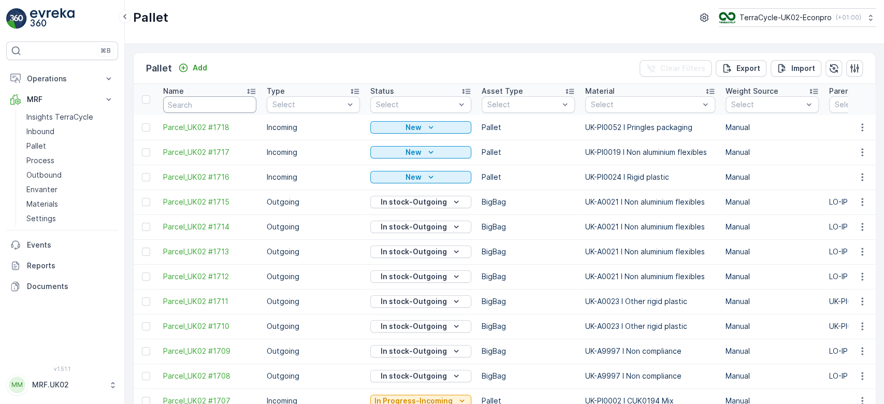
click at [207, 102] on input "text" at bounding box center [209, 104] width 93 height 17
type input "1"
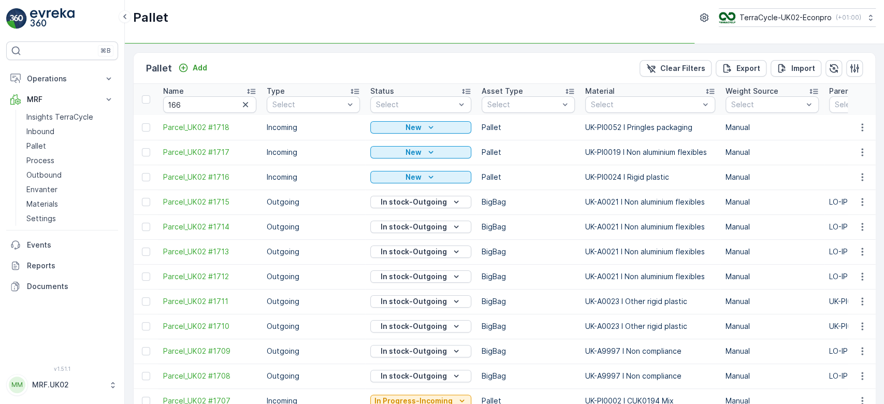
type input "1"
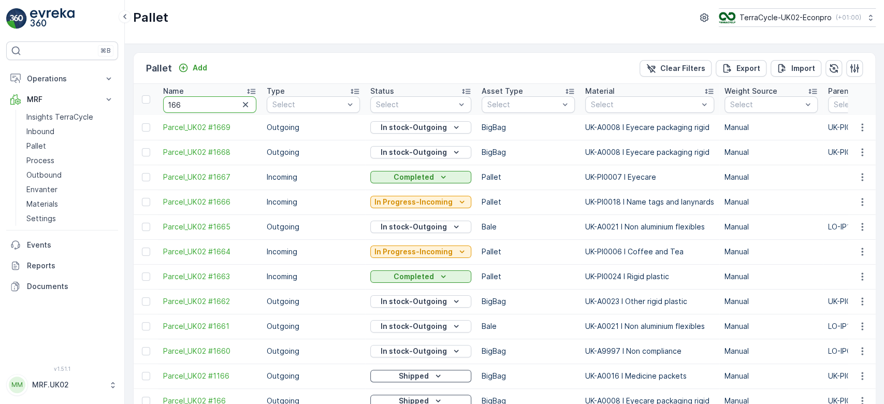
click at [203, 104] on input "166" at bounding box center [209, 104] width 93 height 17
type input "1664"
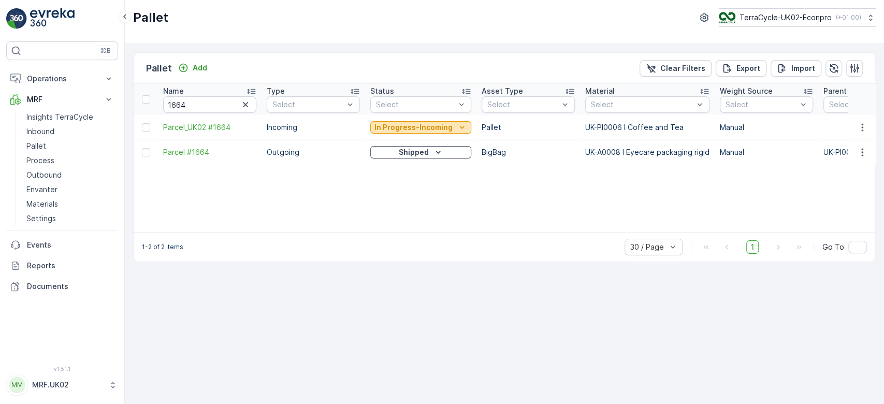
click at [394, 126] on p "In Progress-Incoming" at bounding box center [413, 127] width 78 height 10
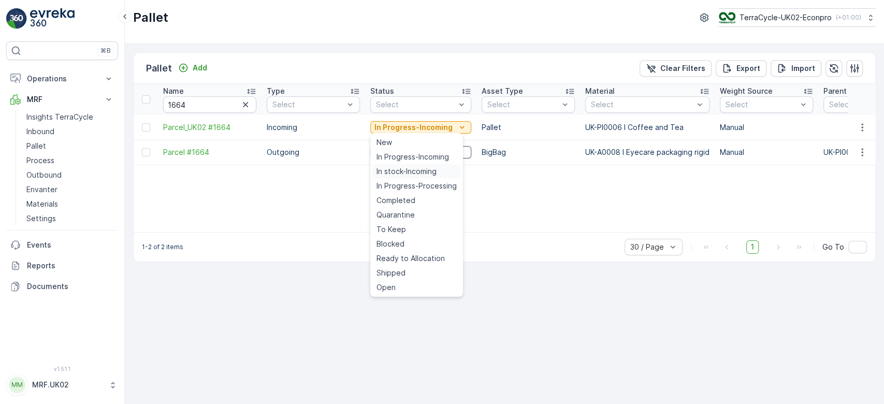
click at [398, 167] on span "In stock-Incoming" at bounding box center [407, 171] width 60 height 10
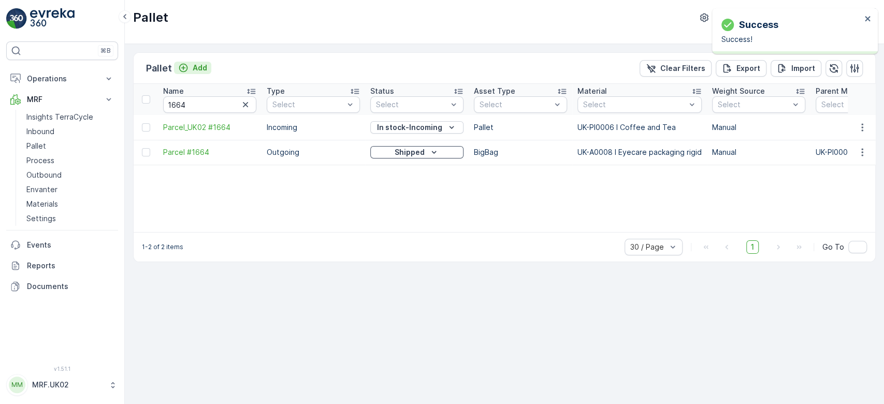
click at [199, 67] on p "Add" at bounding box center [200, 68] width 15 height 10
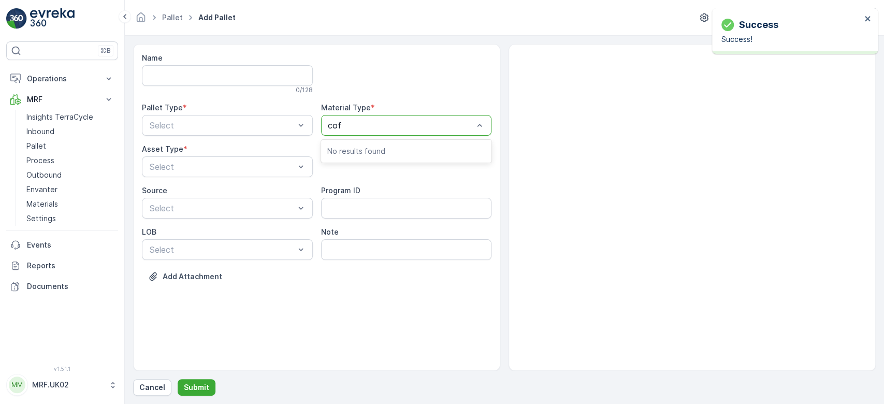
type input "coff"
click at [393, 148] on span "UK-PI0006 I Coffee and Tea" at bounding box center [383, 150] width 113 height 9
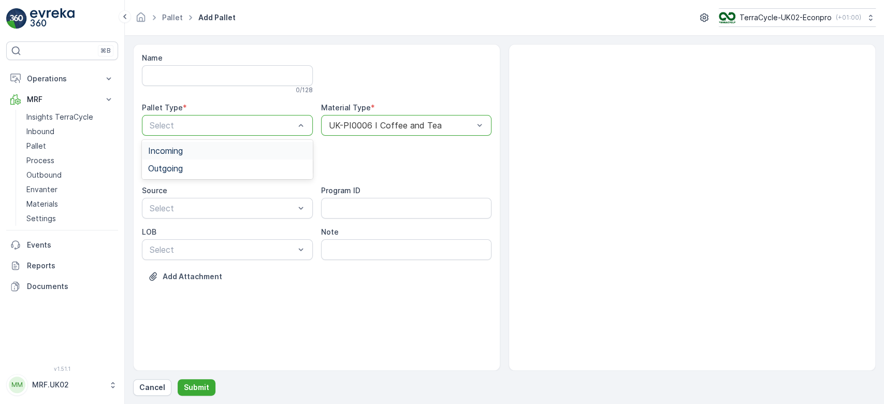
click at [199, 147] on div "Incoming" at bounding box center [227, 150] width 158 height 9
click at [171, 207] on div "Pallet" at bounding box center [227, 209] width 158 height 9
click at [203, 386] on p "Submit" at bounding box center [196, 387] width 25 height 10
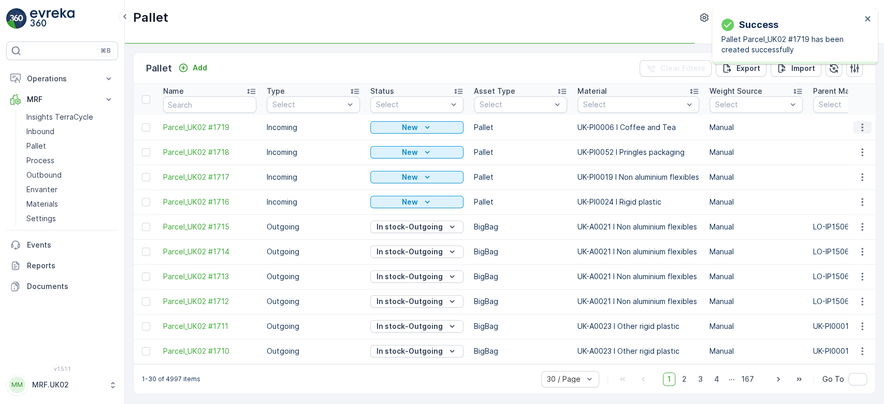
click at [863, 128] on icon "button" at bounding box center [862, 127] width 10 height 10
click at [857, 197] on div "Print QR" at bounding box center [850, 200] width 68 height 15
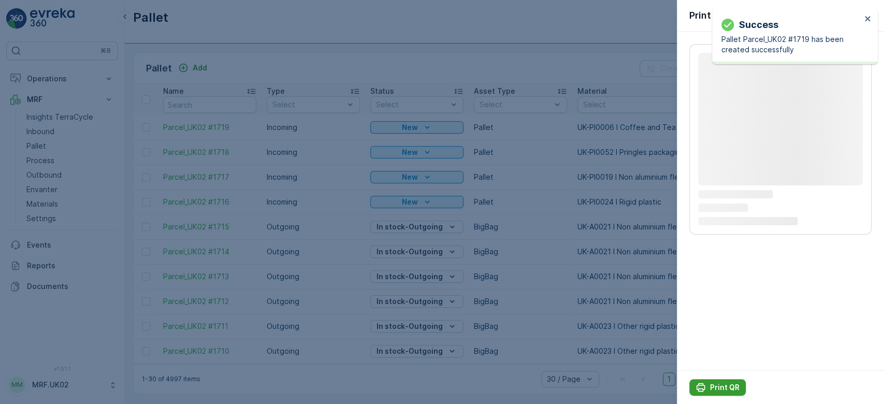
click at [716, 385] on p "Print QR" at bounding box center [725, 387] width 30 height 10
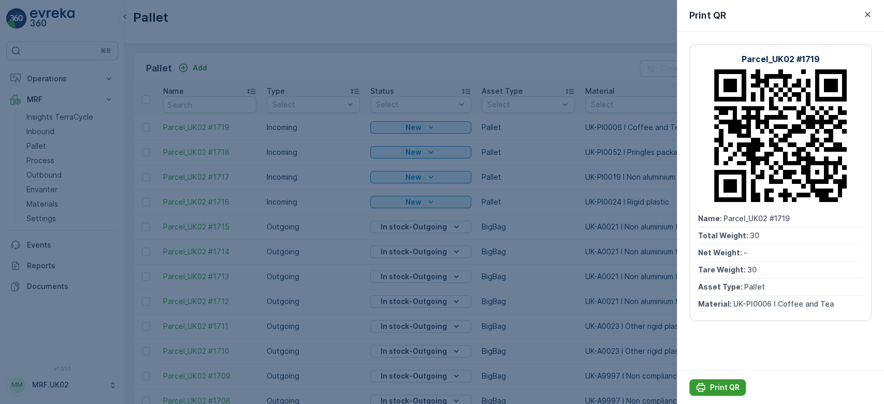
click at [713, 384] on p "Print QR" at bounding box center [725, 387] width 30 height 10
click at [52, 129] on div at bounding box center [442, 202] width 884 height 404
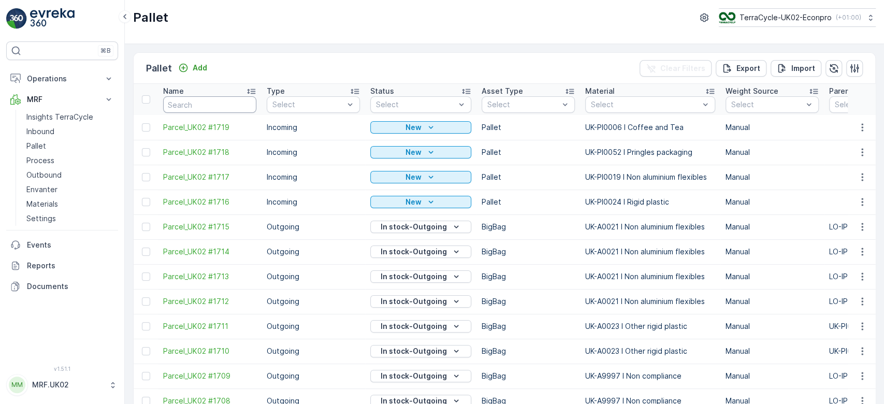
click at [175, 102] on input "text" at bounding box center [209, 104] width 93 height 17
click at [49, 143] on link "Pallet" at bounding box center [70, 146] width 96 height 15
click at [194, 102] on input "text" at bounding box center [209, 104] width 93 height 17
type input "1705"
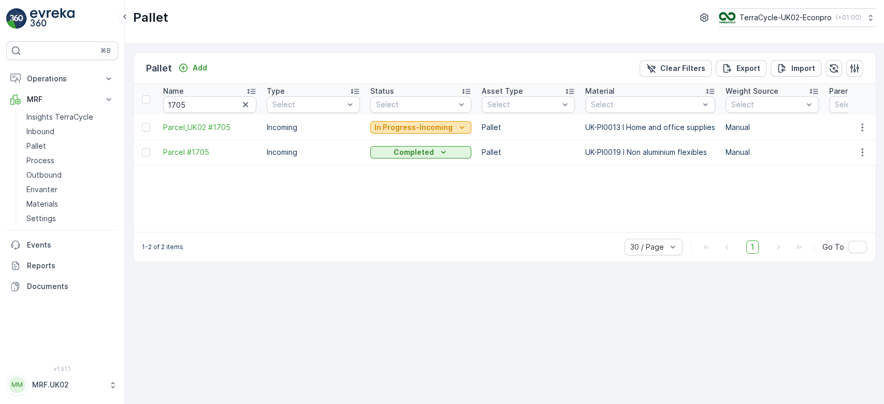
click at [409, 124] on p "In Progress-Incoming" at bounding box center [413, 127] width 78 height 10
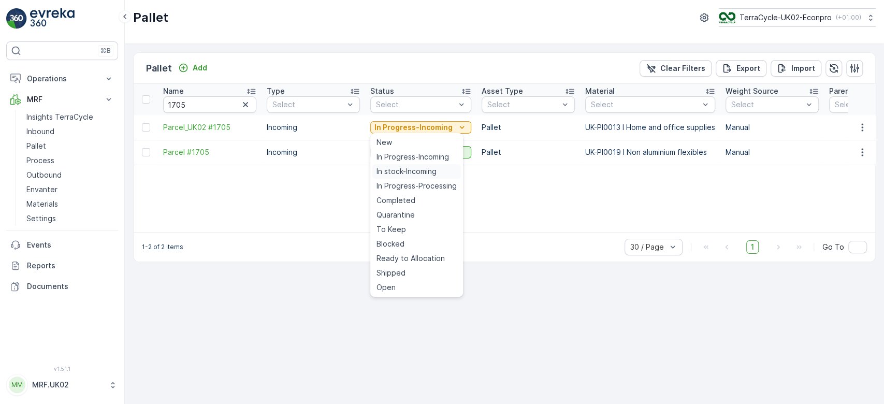
click at [410, 168] on span "In stock-Incoming" at bounding box center [407, 171] width 60 height 10
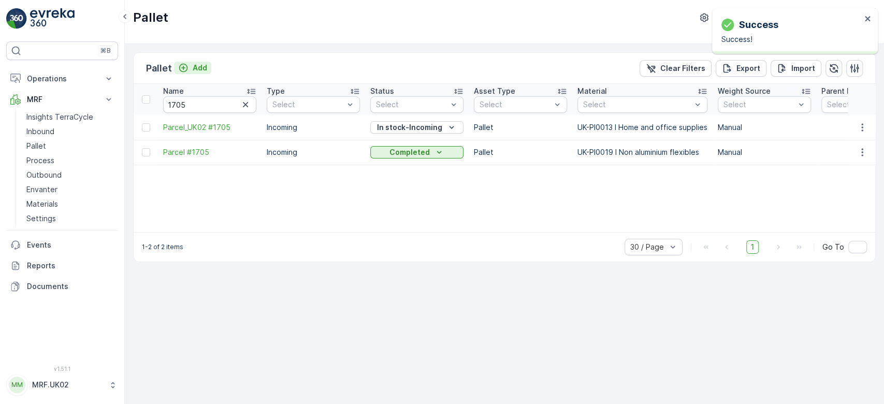
click at [198, 66] on p "Add" at bounding box center [200, 68] width 15 height 10
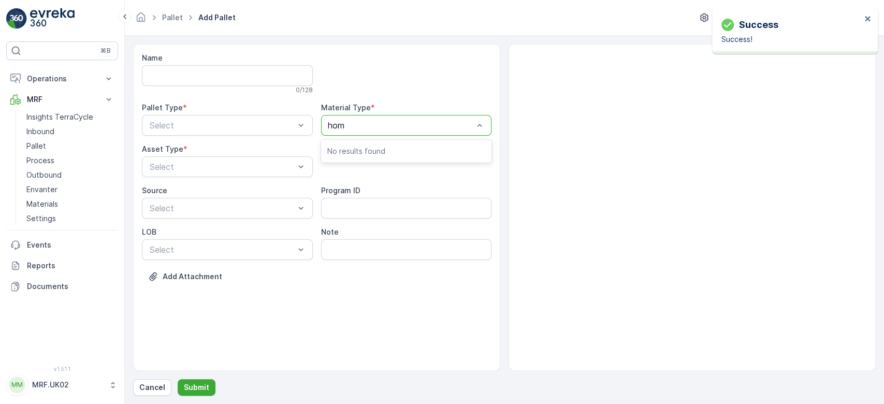
type input "home"
click at [399, 149] on span "UK-PI0013 I Home and office supplies" at bounding box center [401, 150] width 148 height 9
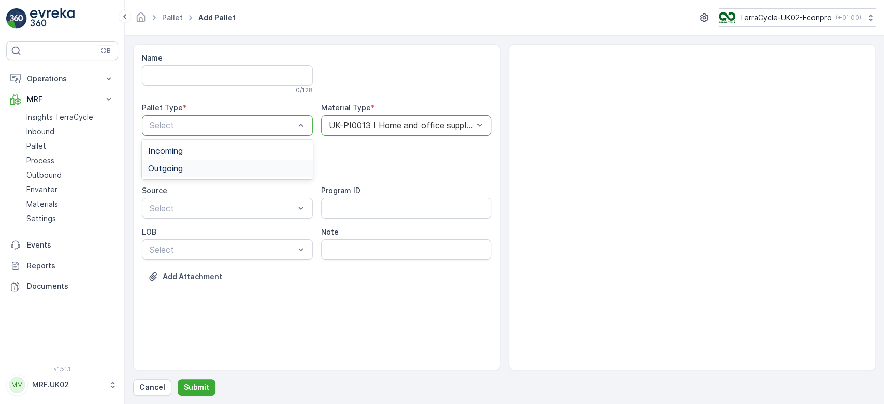
click at [248, 165] on div "Outgoing" at bounding box center [227, 168] width 158 height 9
click at [223, 124] on div at bounding box center [222, 125] width 147 height 9
click at [206, 148] on div "Incoming" at bounding box center [227, 150] width 158 height 9
click at [174, 212] on div "Pallet" at bounding box center [227, 209] width 158 height 9
click at [191, 383] on p "Submit" at bounding box center [196, 387] width 25 height 10
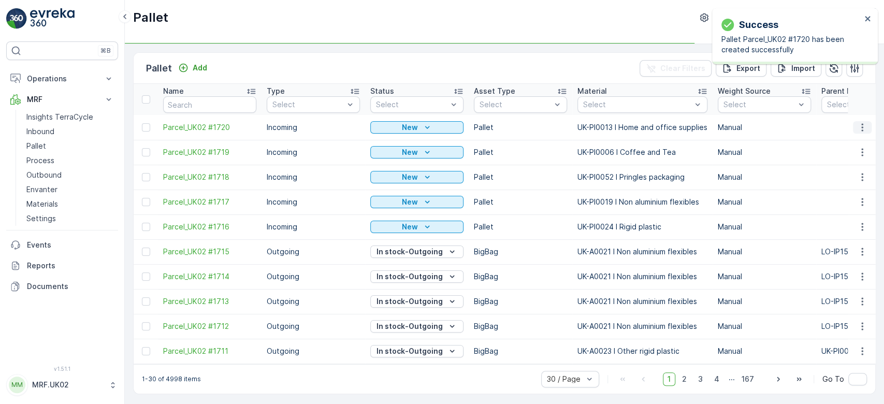
click at [861, 128] on icon "button" at bounding box center [862, 127] width 10 height 10
click at [851, 199] on div "Print QR" at bounding box center [850, 200] width 68 height 15
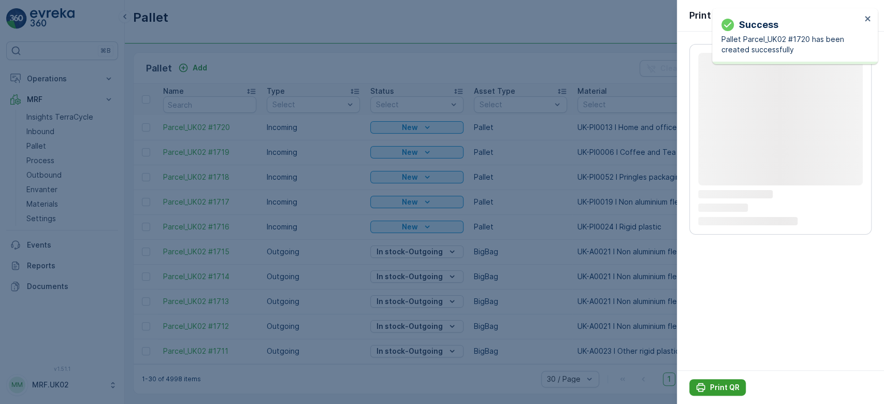
click at [709, 384] on div "Print QR" at bounding box center [718, 387] width 44 height 10
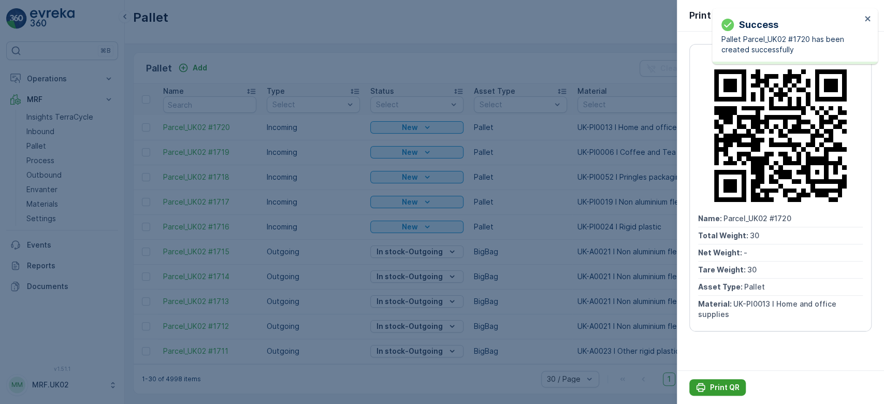
click at [709, 384] on div "Print QR" at bounding box center [718, 387] width 44 height 10
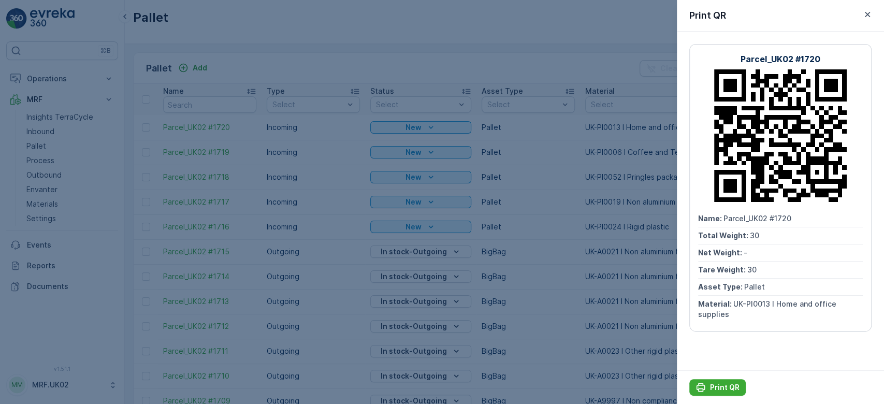
click at [57, 129] on div at bounding box center [442, 202] width 884 height 404
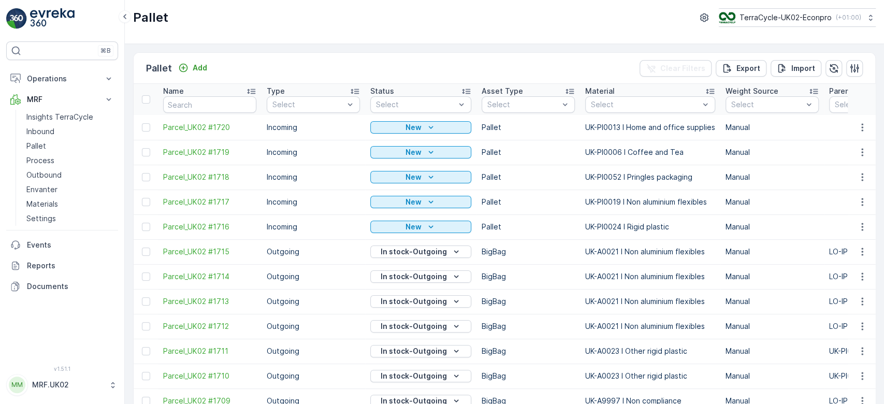
click at [57, 129] on link "Inbound" at bounding box center [70, 131] width 96 height 15
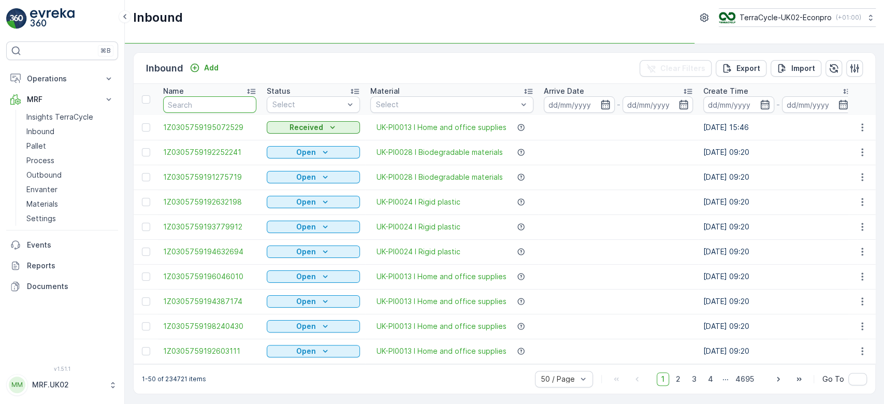
click at [176, 100] on input "text" at bounding box center [209, 104] width 93 height 17
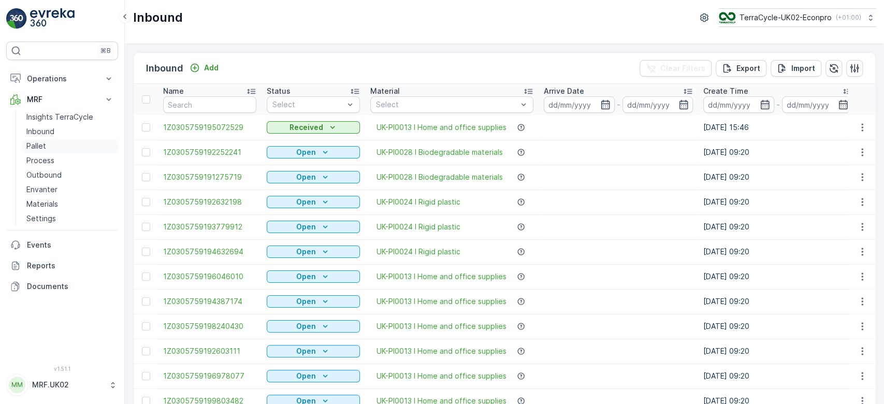
click at [67, 145] on link "Pallet" at bounding box center [70, 146] width 96 height 15
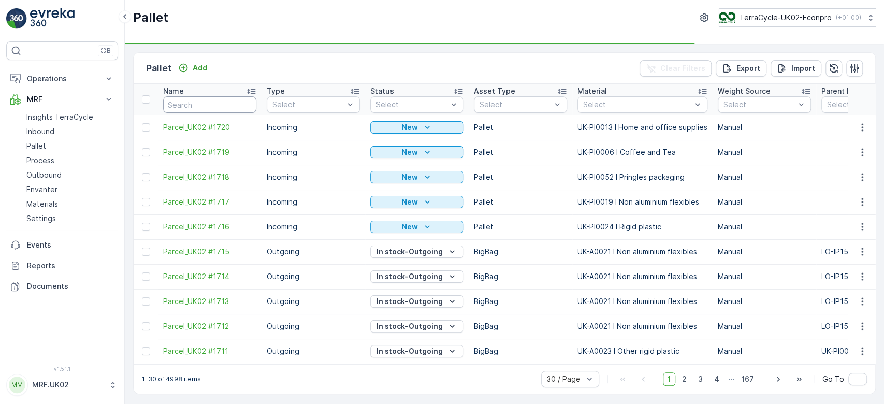
click at [186, 103] on input "text" at bounding box center [209, 104] width 93 height 17
type input "13"
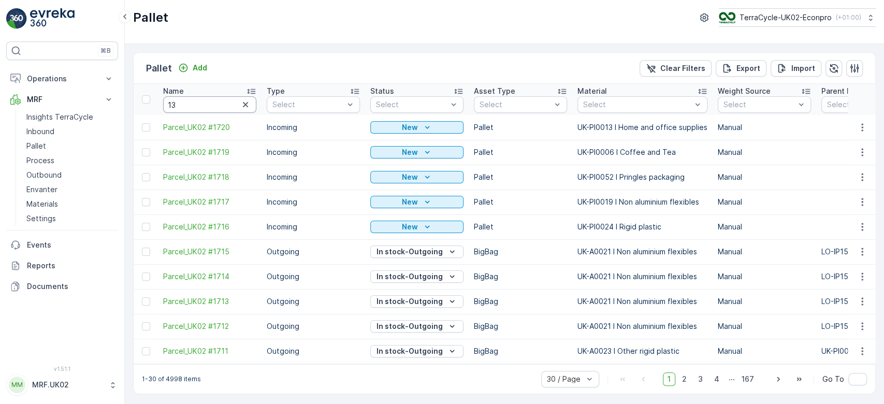
click at [191, 106] on input "13" at bounding box center [209, 104] width 93 height 17
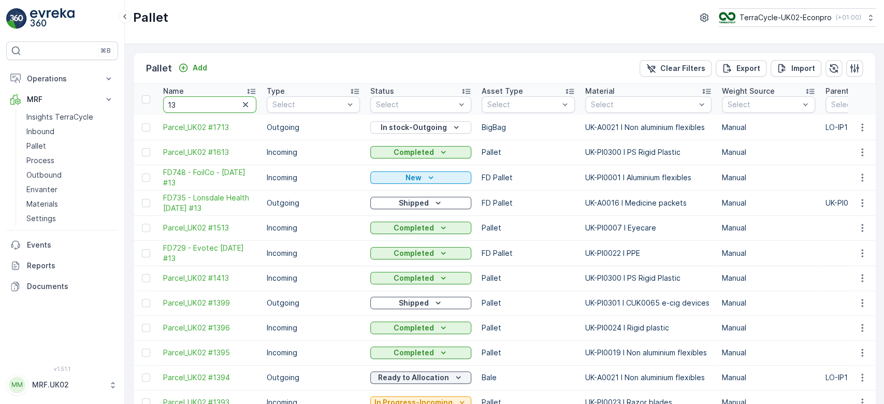
click at [191, 106] on input "13" at bounding box center [209, 104] width 93 height 17
type input "1393"
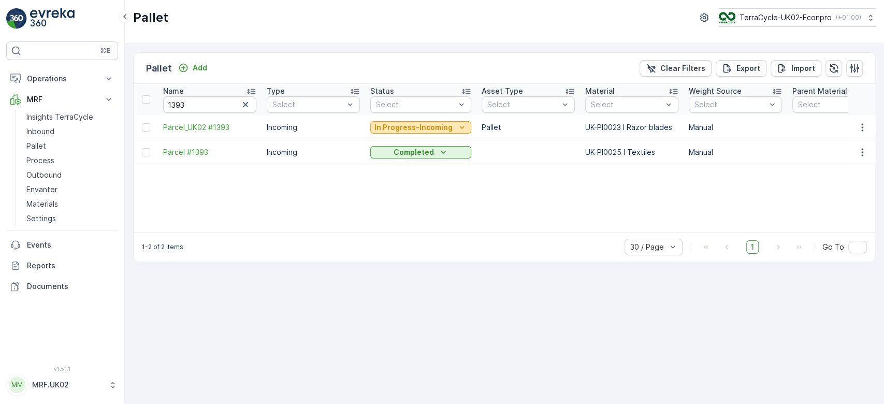
click at [408, 125] on p "In Progress-Incoming" at bounding box center [413, 127] width 78 height 10
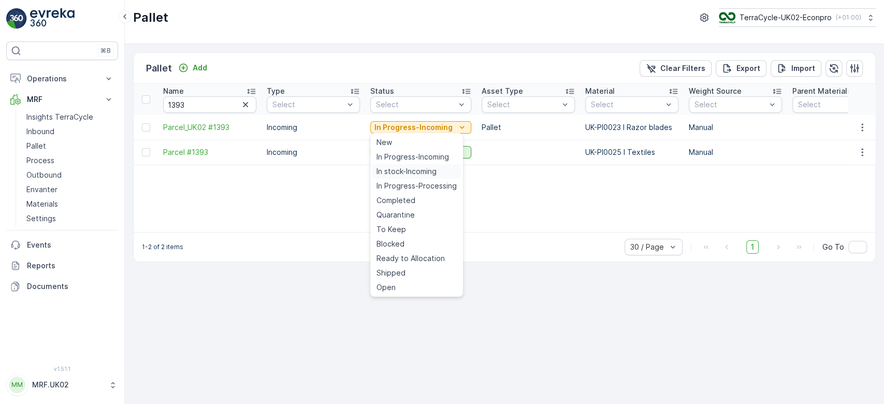
click at [405, 170] on span "In stock-Incoming" at bounding box center [407, 171] width 60 height 10
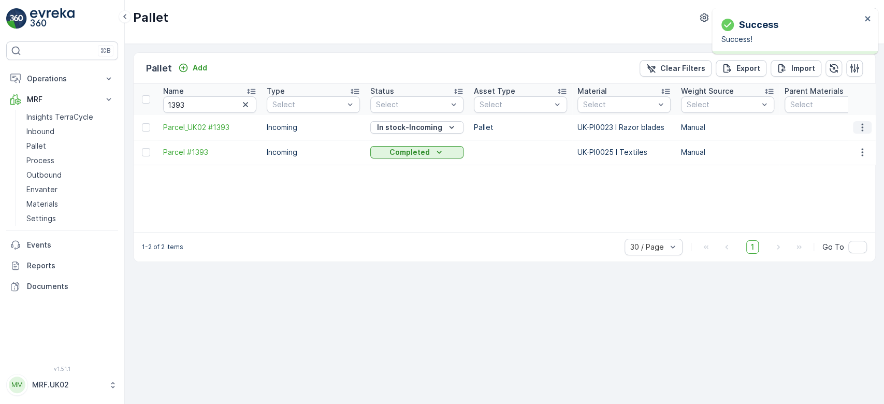
click at [865, 129] on icon "button" at bounding box center [862, 127] width 10 height 10
click at [840, 200] on span "Print QR" at bounding box center [834, 200] width 28 height 10
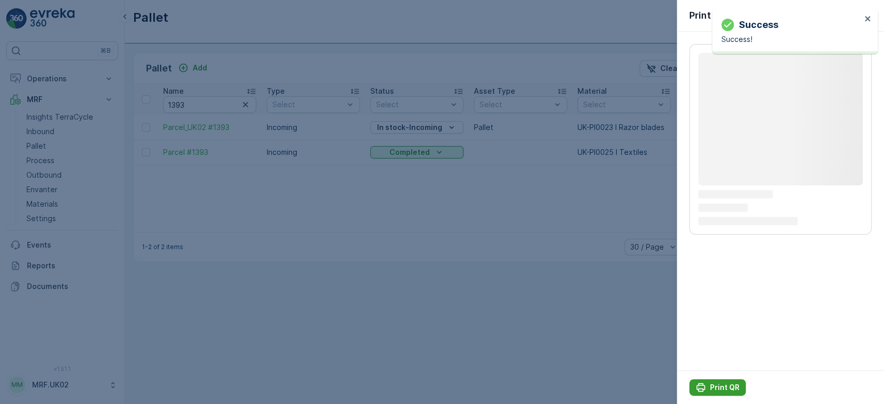
click at [716, 387] on p "Print QR" at bounding box center [725, 387] width 30 height 10
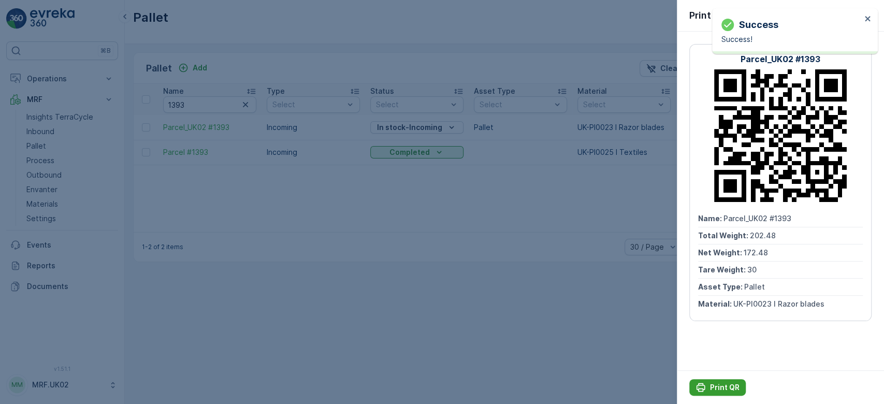
click at [716, 387] on p "Print QR" at bounding box center [725, 387] width 30 height 10
click at [249, 109] on div at bounding box center [442, 202] width 884 height 404
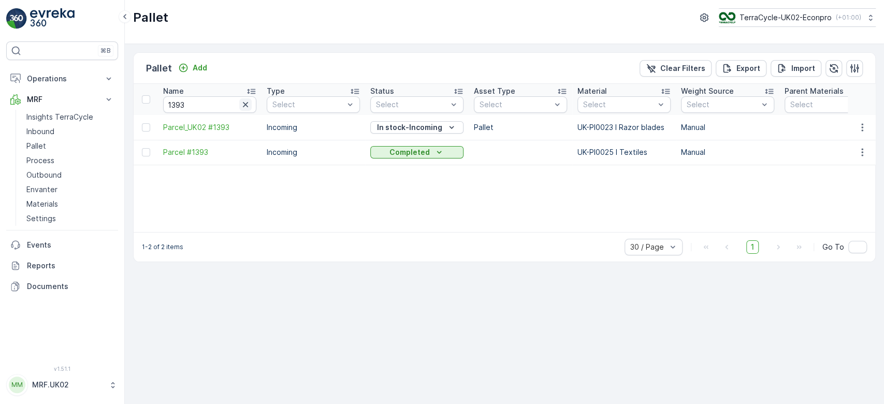
click at [249, 109] on icon "button" at bounding box center [245, 104] width 10 height 10
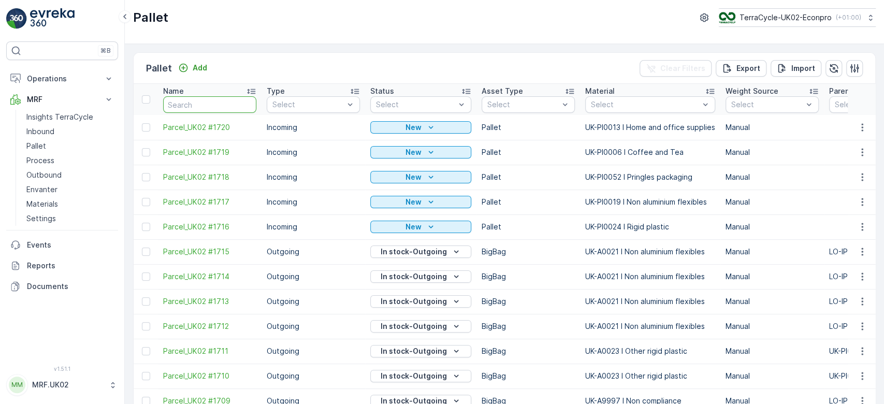
click at [194, 105] on input "text" at bounding box center [209, 104] width 93 height 17
type input "raz"
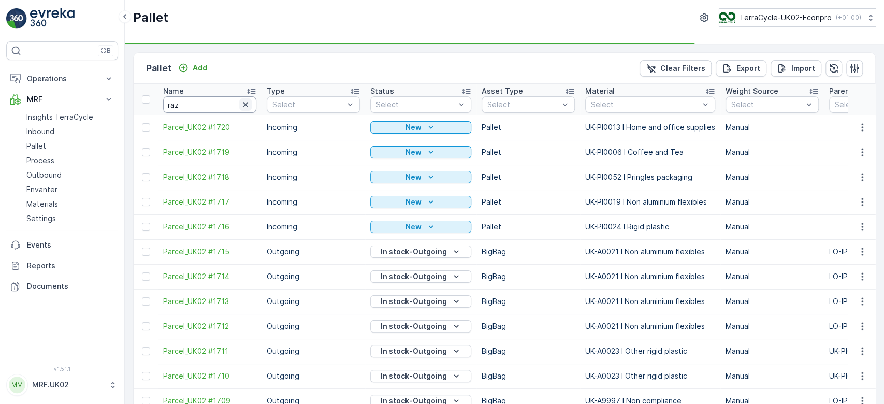
click at [249, 104] on icon "button" at bounding box center [245, 104] width 10 height 10
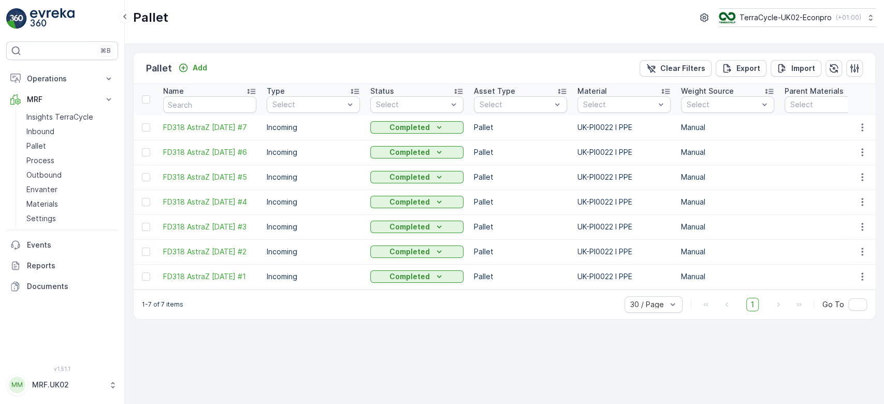
type input "raz"
click at [194, 67] on p "Add" at bounding box center [200, 68] width 15 height 10
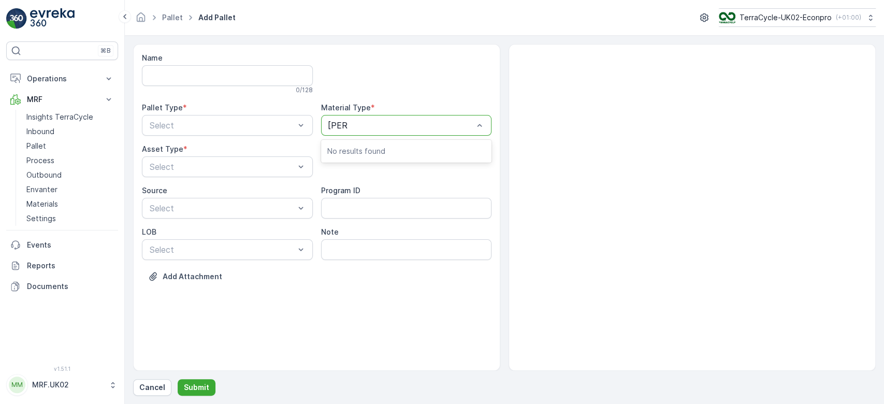
type input "razor"
click at [387, 166] on span "UK-PI0023 I Razor blades" at bounding box center [378, 168] width 102 height 9
click at [244, 150] on div "Incoming" at bounding box center [227, 150] width 158 height 9
click at [189, 209] on div "Pallet" at bounding box center [227, 209] width 158 height 9
click at [194, 392] on p "Submit" at bounding box center [196, 387] width 25 height 10
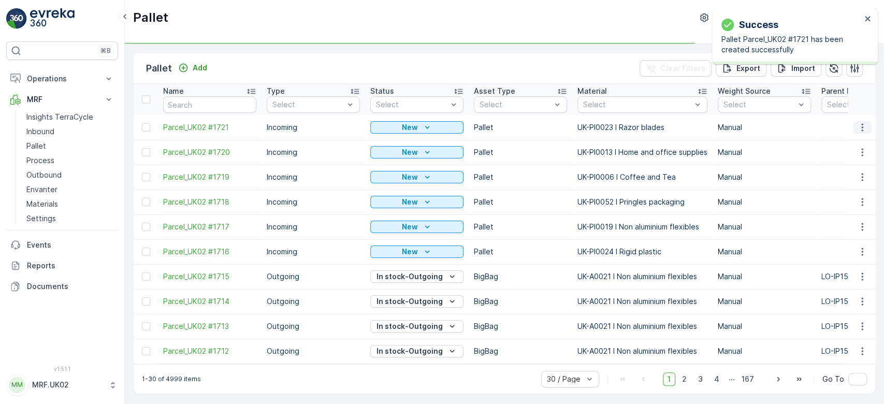
click at [859, 128] on icon "button" at bounding box center [862, 127] width 10 height 10
click at [846, 201] on span "Print QR" at bounding box center [834, 200] width 28 height 10
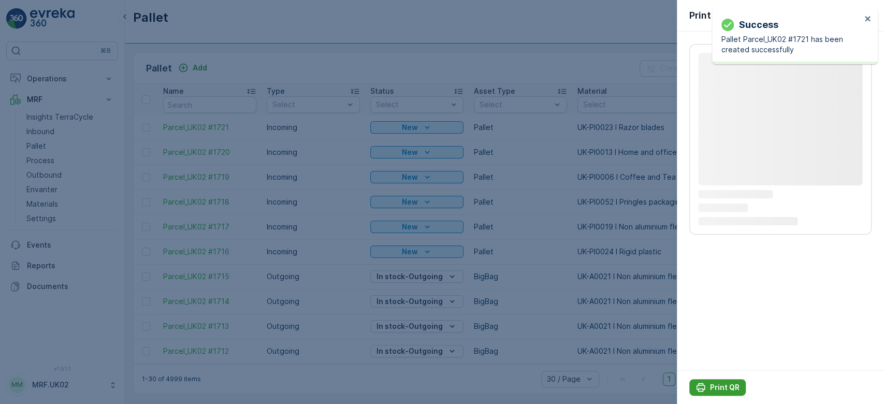
click at [729, 385] on p "Print QR" at bounding box center [725, 387] width 30 height 10
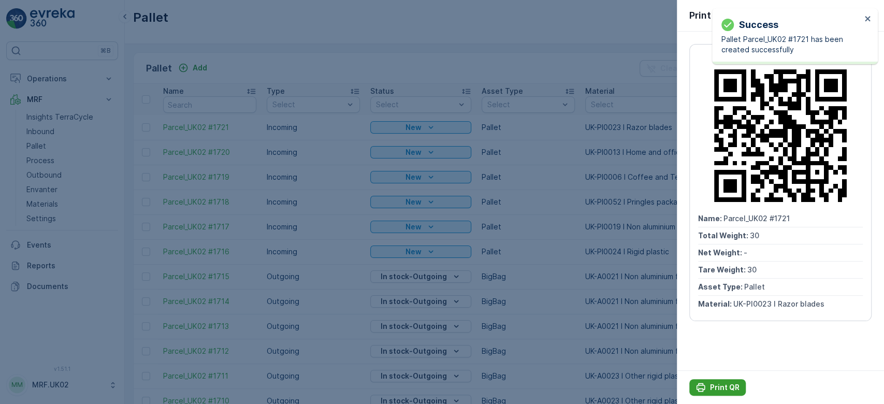
click at [722, 389] on p "Print QR" at bounding box center [725, 387] width 30 height 10
click at [42, 129] on div at bounding box center [442, 202] width 884 height 404
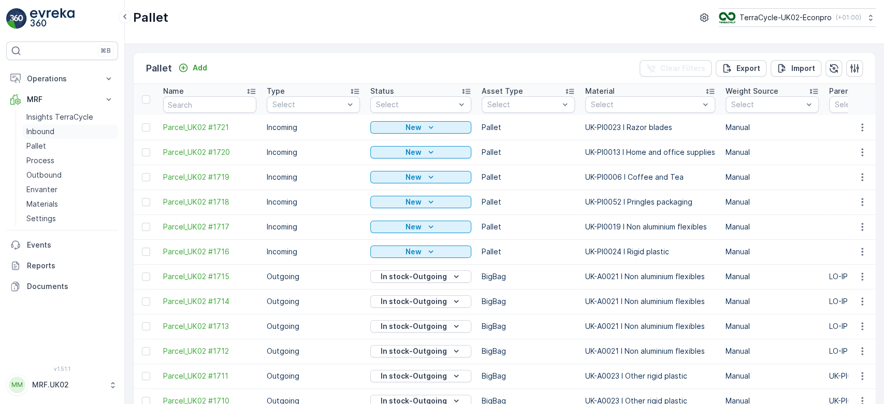
click at [42, 129] on p "Inbound" at bounding box center [40, 131] width 28 height 10
